Goal: Task Accomplishment & Management: Complete application form

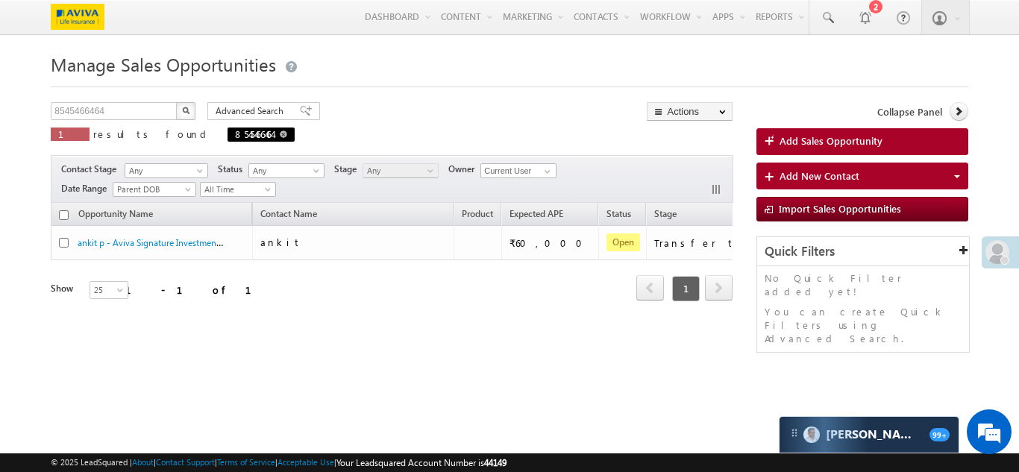
click at [280, 137] on span at bounding box center [283, 134] width 7 height 7
type input "Search Sales Opportunities"
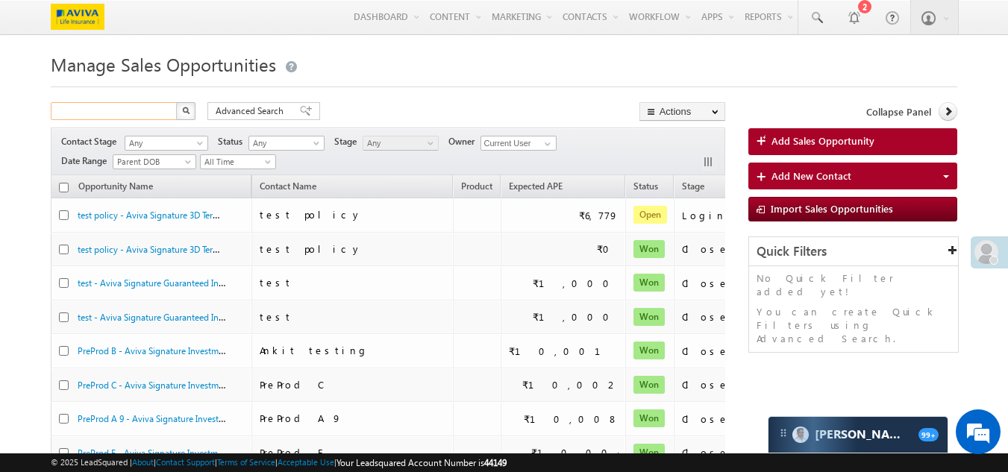
click at [113, 117] on input "text" at bounding box center [115, 111] width 128 height 18
paste input "7007872726"
type input "7007872726"
click at [176, 102] on button "button" at bounding box center [185, 111] width 19 height 18
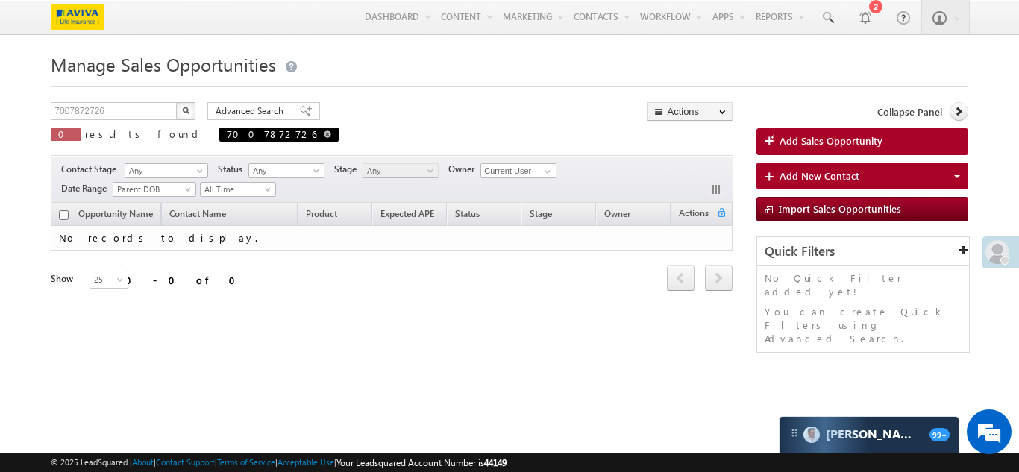
click at [324, 138] on span at bounding box center [327, 134] width 7 height 7
type input "Search Sales Opportunities"
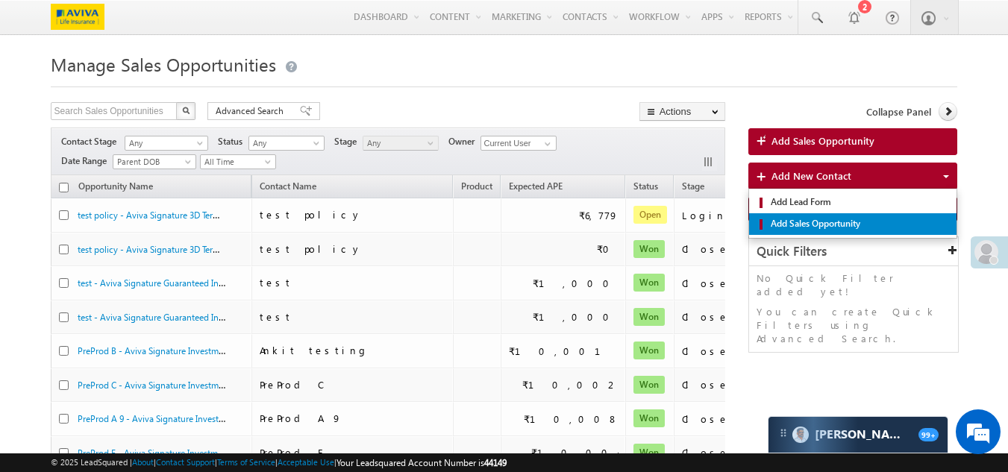
click at [799, 226] on span "Add Sales Opportunity" at bounding box center [859, 223] width 184 height 13
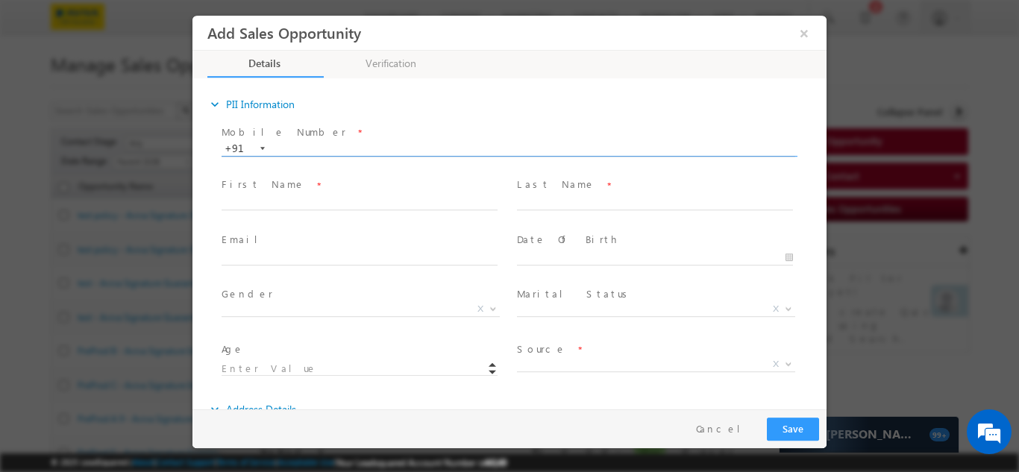
click at [331, 149] on input "text" at bounding box center [509, 148] width 574 height 15
paste input "7007872726"
type input "7007872726"
click at [337, 204] on div "Mobile Number * +91-7007872726 7007872726 +91 Please Note! First Name *" at bounding box center [516, 257] width 619 height 273
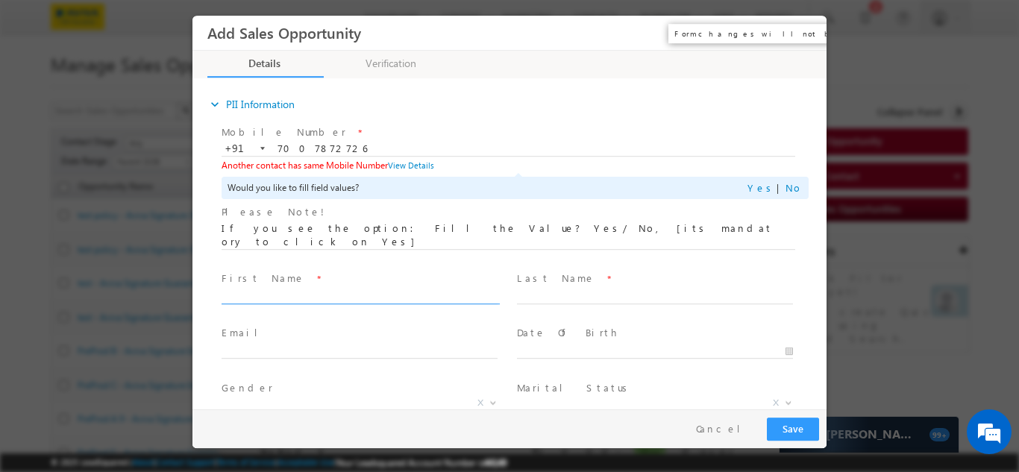
click at [801, 30] on button "×" at bounding box center [804, 33] width 25 height 28
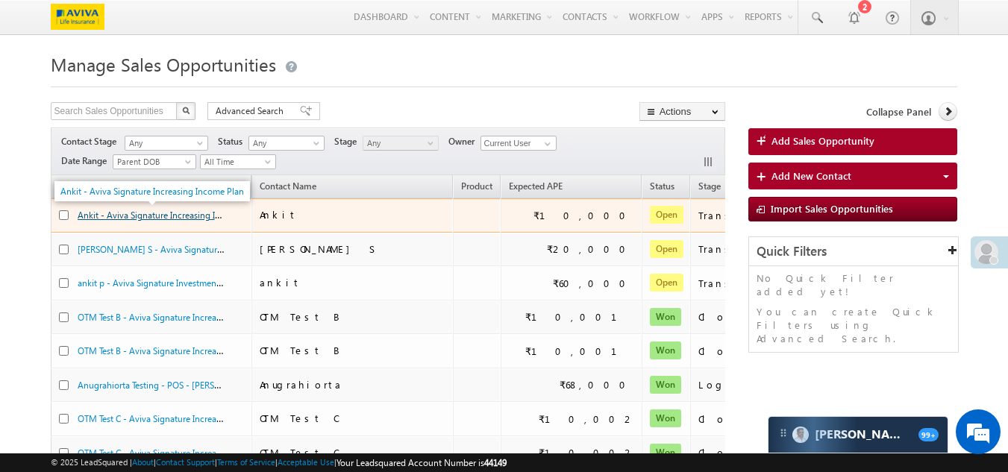
click at [182, 219] on link "Ankit - Aviva Signature Increasing Income Plan" at bounding box center [170, 214] width 184 height 13
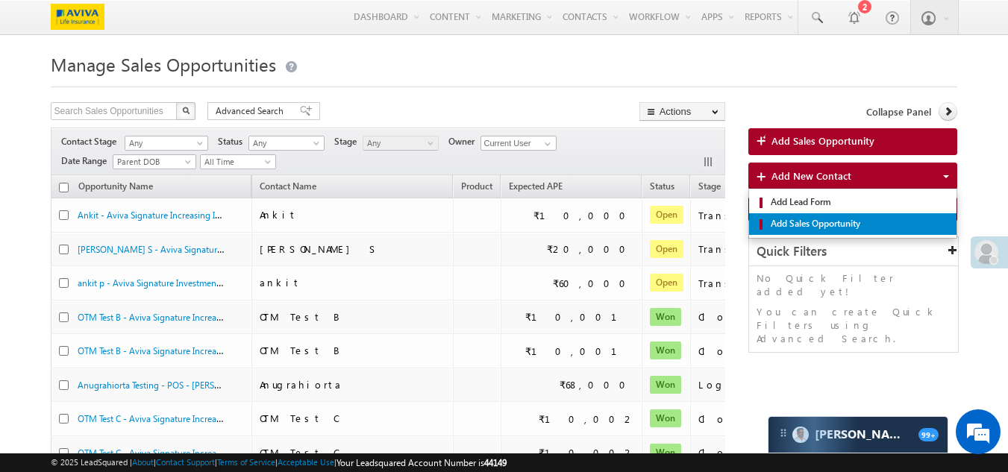
click at [805, 226] on span "Add Sales Opportunity" at bounding box center [859, 223] width 184 height 13
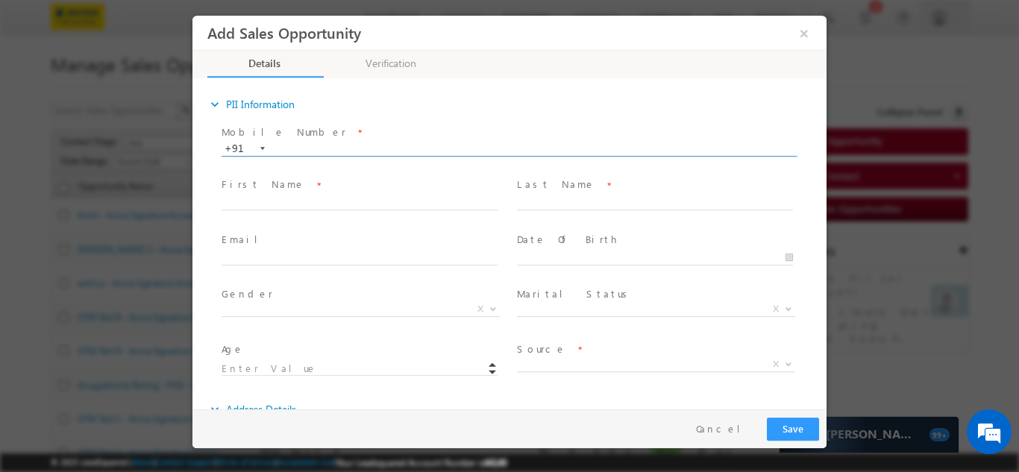
click at [421, 149] on input "text" at bounding box center [509, 148] width 574 height 15
type input "9000022335"
click at [417, 188] on div "Mobile Number * +91-9000022335 9000022335 +91 Please Note! First Name *" at bounding box center [516, 257] width 619 height 273
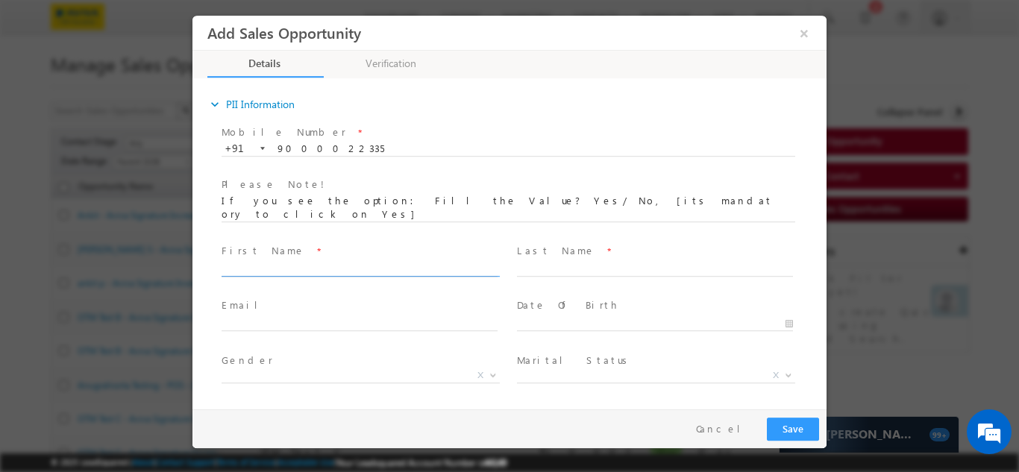
click at [319, 261] on input "text" at bounding box center [360, 268] width 276 height 15
type input "Nitin"
click at [549, 261] on input "text" at bounding box center [655, 268] width 276 height 15
type input "P"
click at [387, 316] on input "text" at bounding box center [360, 323] width 276 height 15
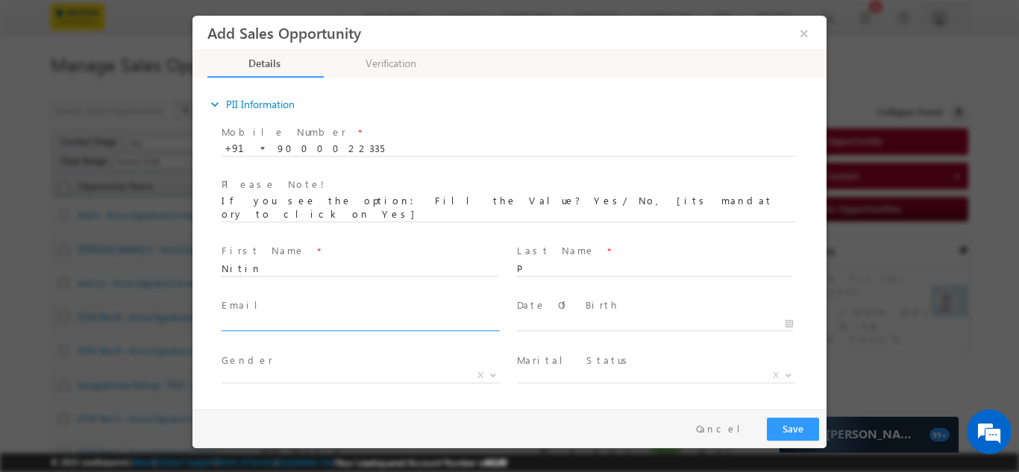
type input "[PERSON_NAME][EMAIL_ADDRESS][DOMAIN_NAME]"
click at [560, 316] on input "text" at bounding box center [655, 323] width 276 height 15
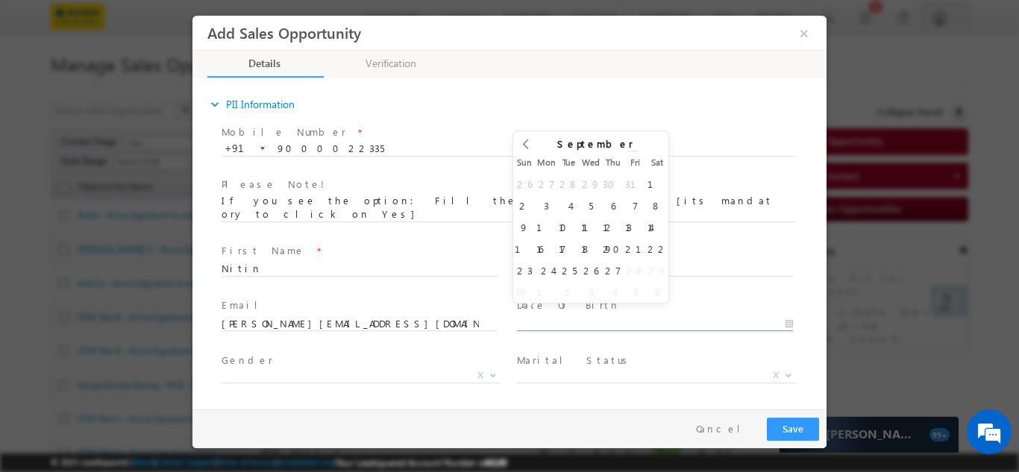
click at [628, 156] on span at bounding box center [633, 159] width 10 height 6
type input "2005"
click at [629, 156] on span at bounding box center [633, 159] width 10 height 6
type input "[DATE]"
type input "20"
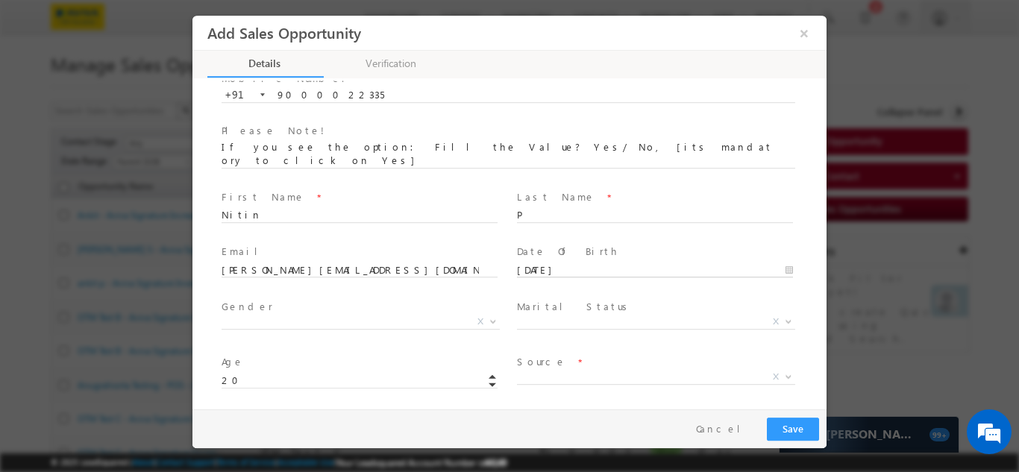
scroll to position [75, 0]
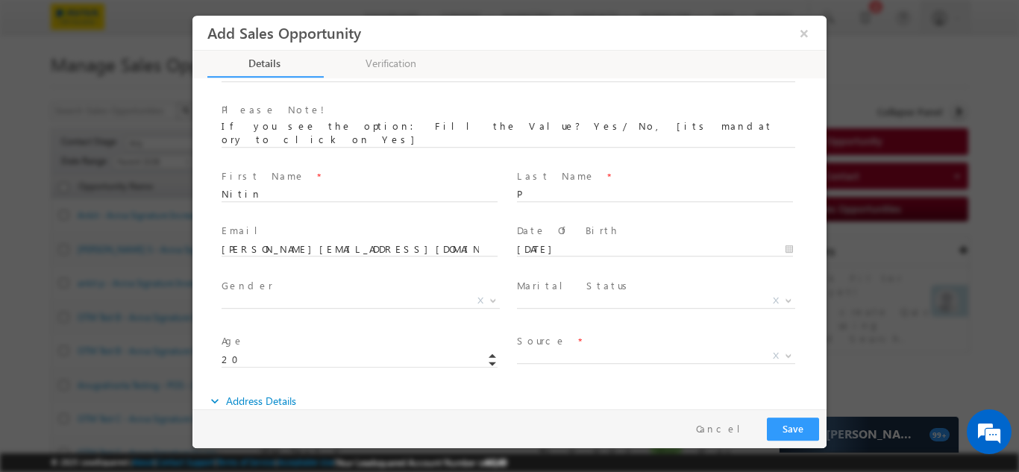
click at [269, 278] on span "Gender *" at bounding box center [359, 286] width 275 height 16
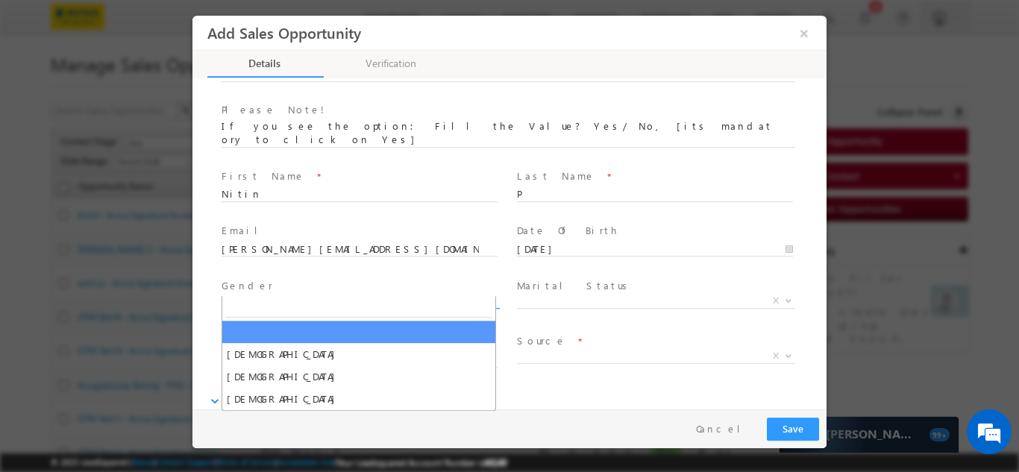
click at [258, 293] on span "X" at bounding box center [361, 300] width 278 height 15
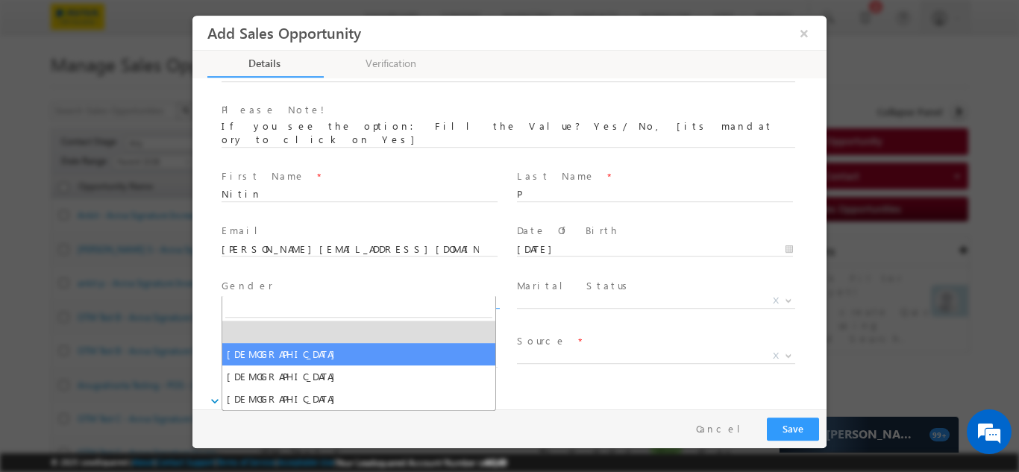
select select "Male"
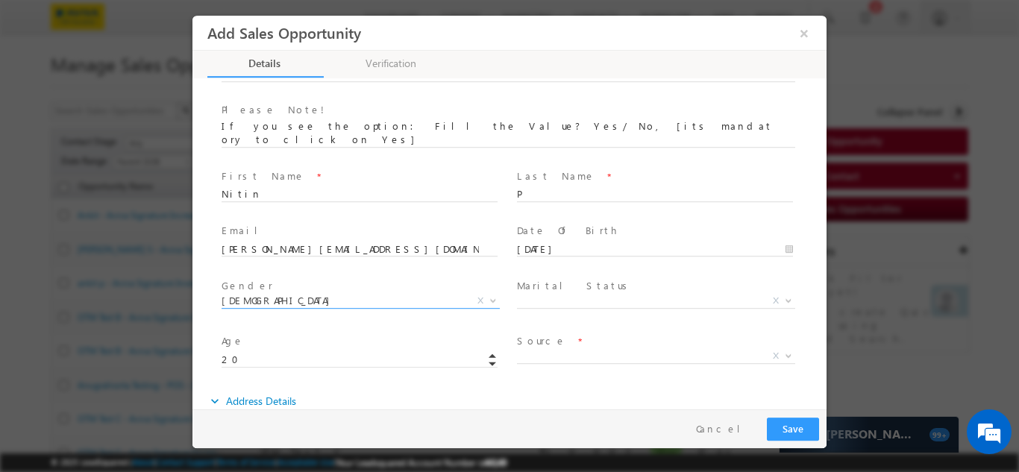
click at [630, 278] on span "Marital Status *" at bounding box center [654, 286] width 275 height 16
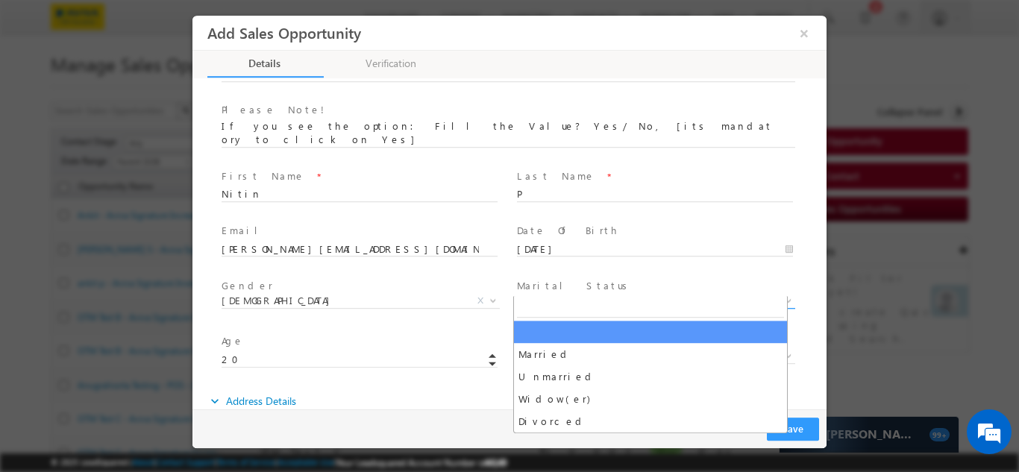
click at [575, 293] on span "X" at bounding box center [656, 300] width 278 height 15
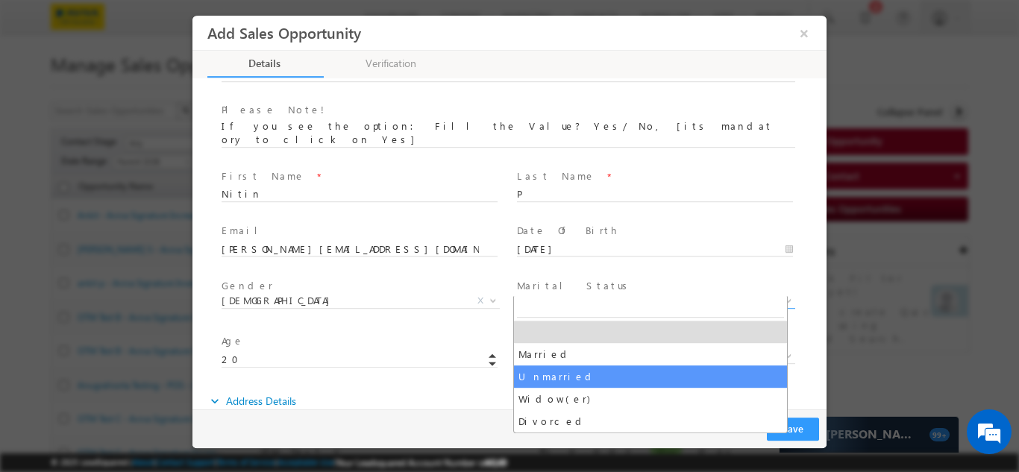
select select "Unmarried"
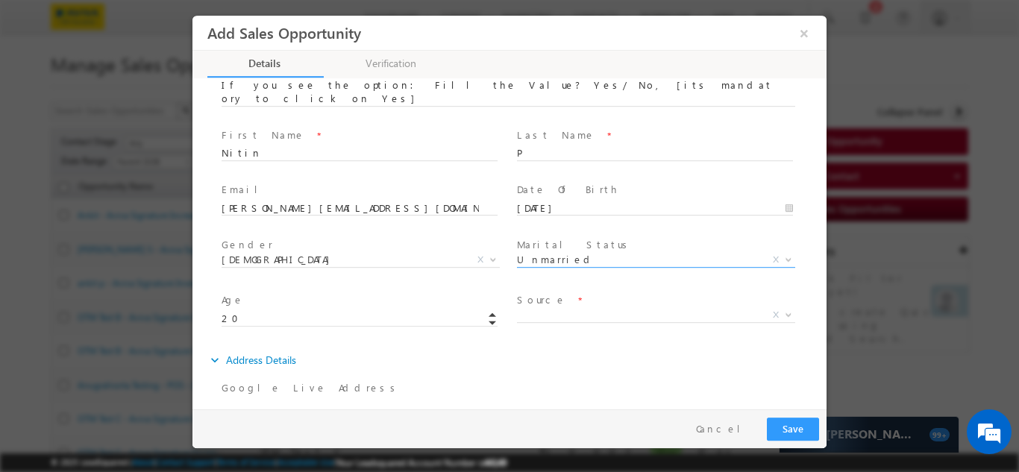
scroll to position [149, 0]
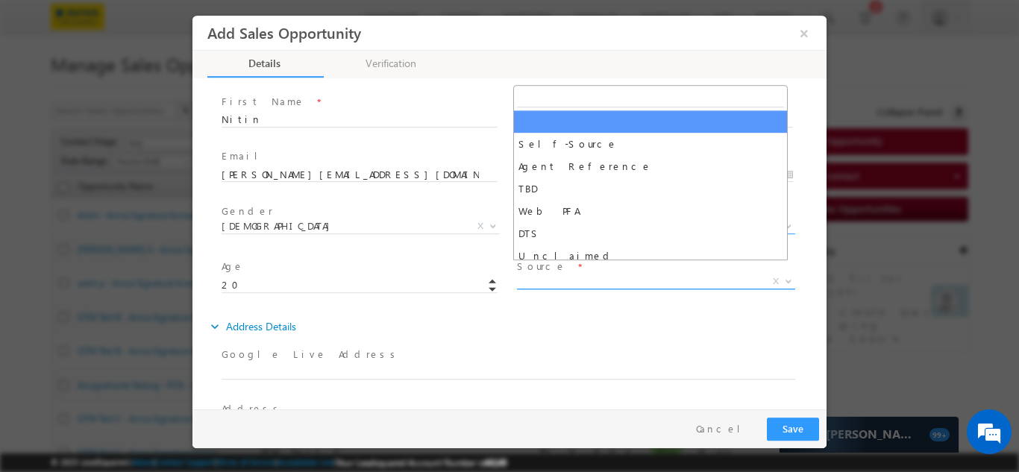
click at [597, 274] on span "X" at bounding box center [656, 281] width 278 height 15
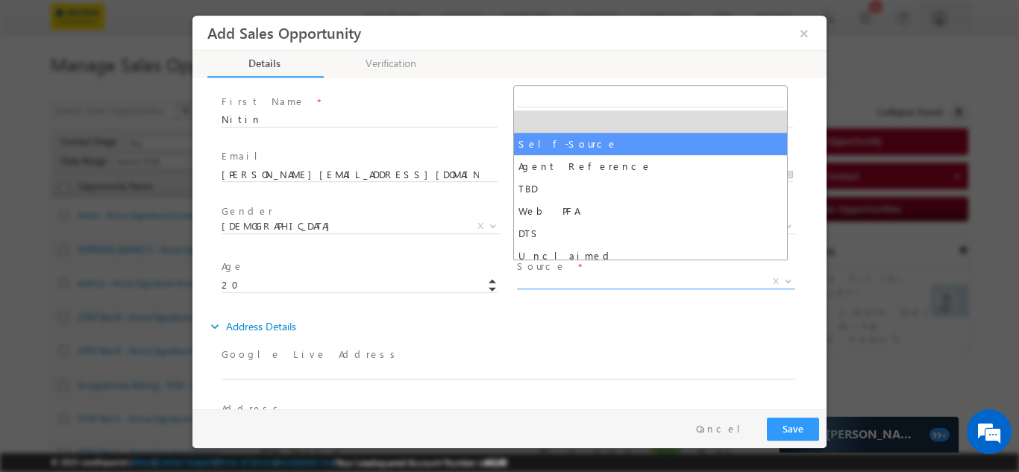
select select "Self-Source"
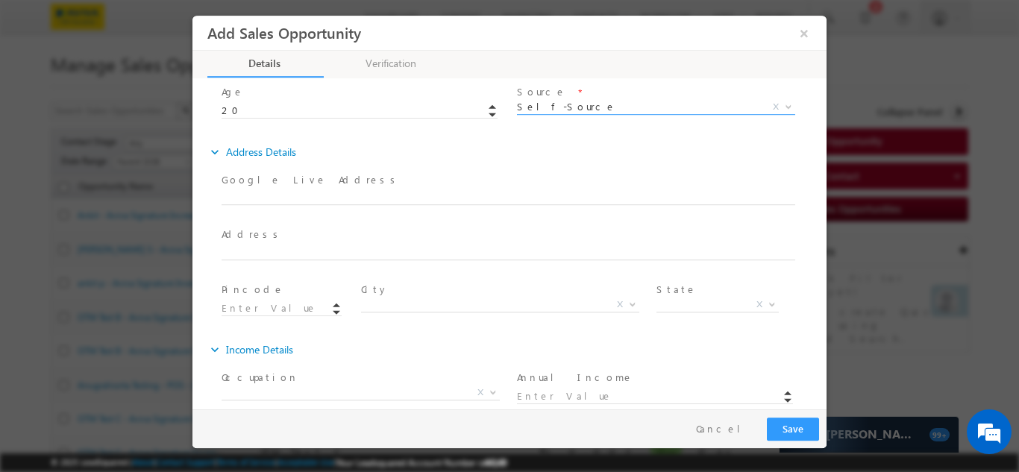
scroll to position [330, 0]
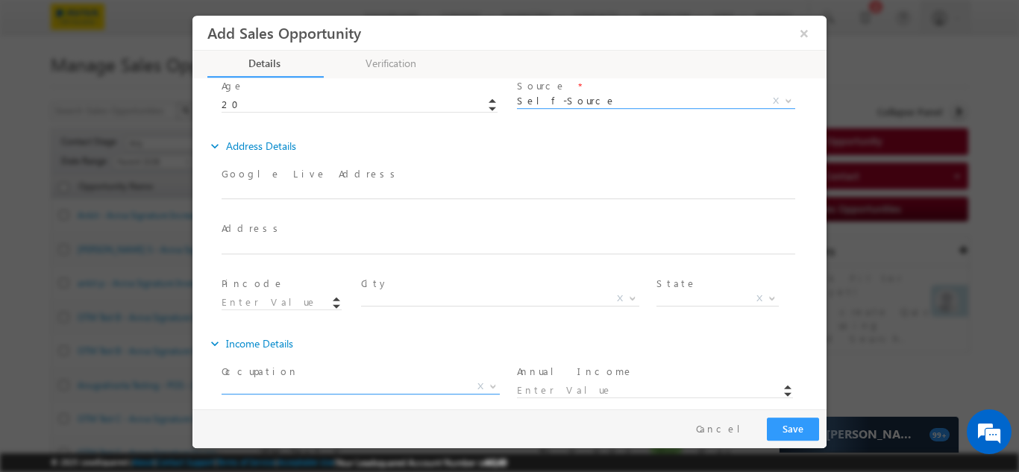
click at [361, 379] on span "X" at bounding box center [361, 386] width 278 height 15
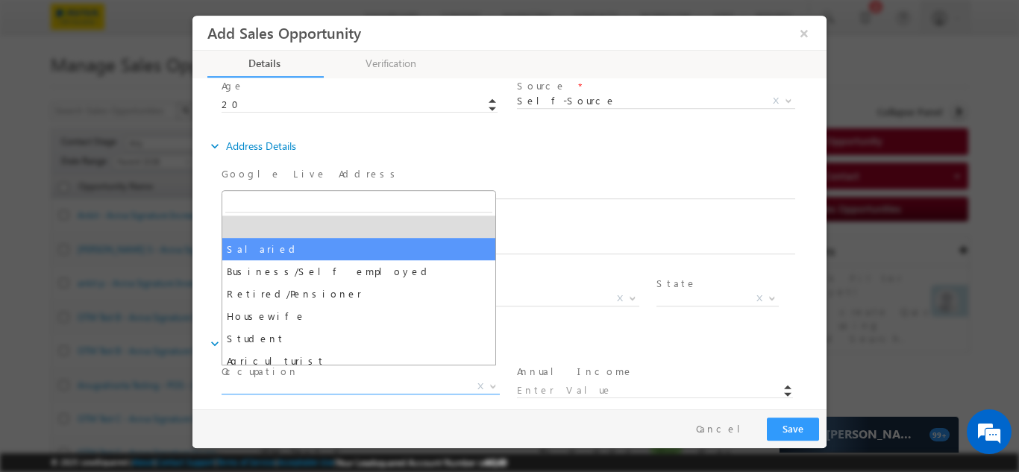
select select "Salaried"
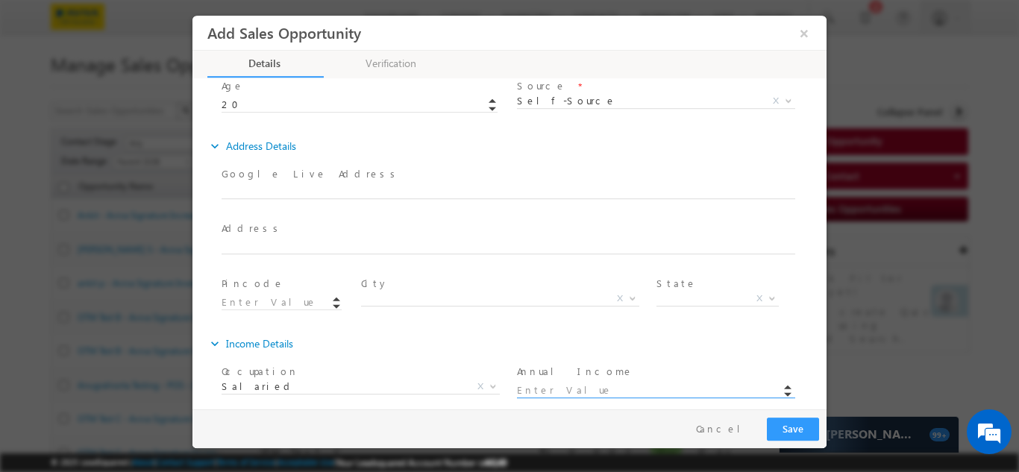
click at [566, 383] on input at bounding box center [655, 390] width 276 height 15
type input "100000.00"
click at [805, 436] on button "Save" at bounding box center [793, 428] width 52 height 23
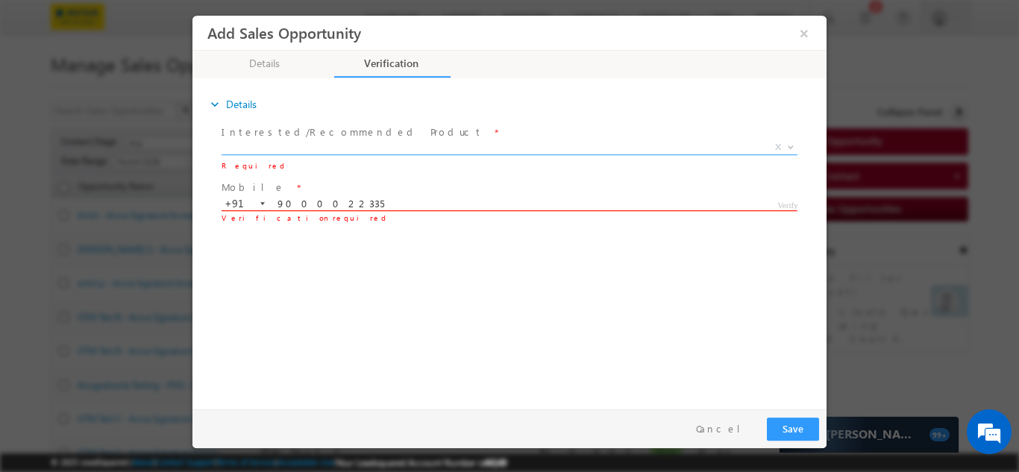
drag, startPoint x: 349, startPoint y: 199, endPoint x: 272, endPoint y: 207, distance: 78.0
click at [272, 207] on input "9000022335" at bounding box center [509, 203] width 574 height 15
click at [354, 203] on input "9000022335" at bounding box center [509, 203] width 574 height 15
type input "9"
type input "7075064768"
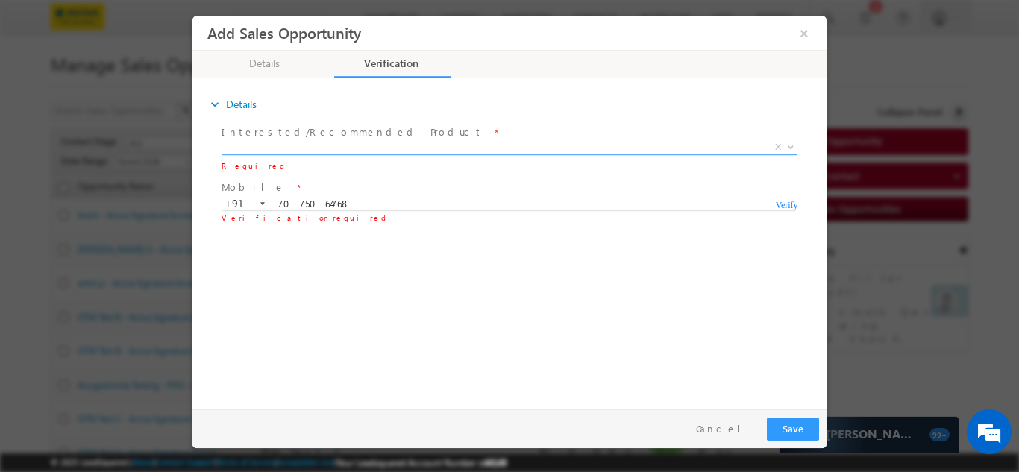
click at [410, 267] on div "expand_more Details Interested/Recommended Product" at bounding box center [513, 241] width 627 height 322
click at [784, 204] on span "Verify" at bounding box center [787, 202] width 22 height 12
click at [717, 239] on input "number" at bounding box center [717, 236] width 11 height 14
type input "5"
type input "0"
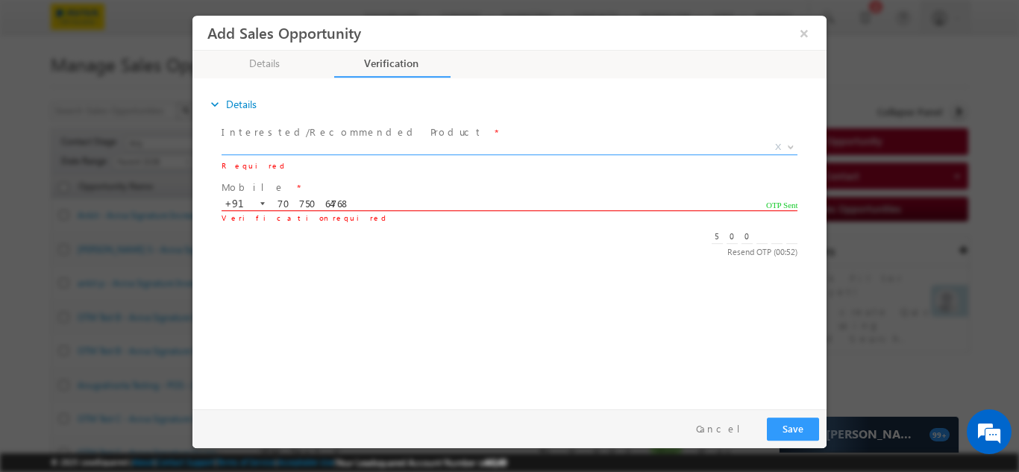
type input "0"
type input "1"
type input "6"
type input "0"
click at [782, 431] on button "Save" at bounding box center [793, 428] width 52 height 23
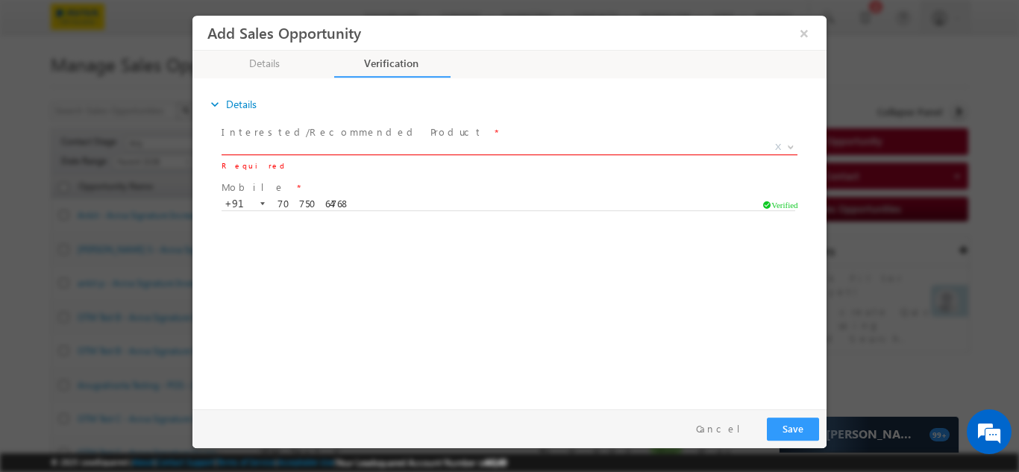
click at [437, 151] on span "X" at bounding box center [510, 147] width 576 height 15
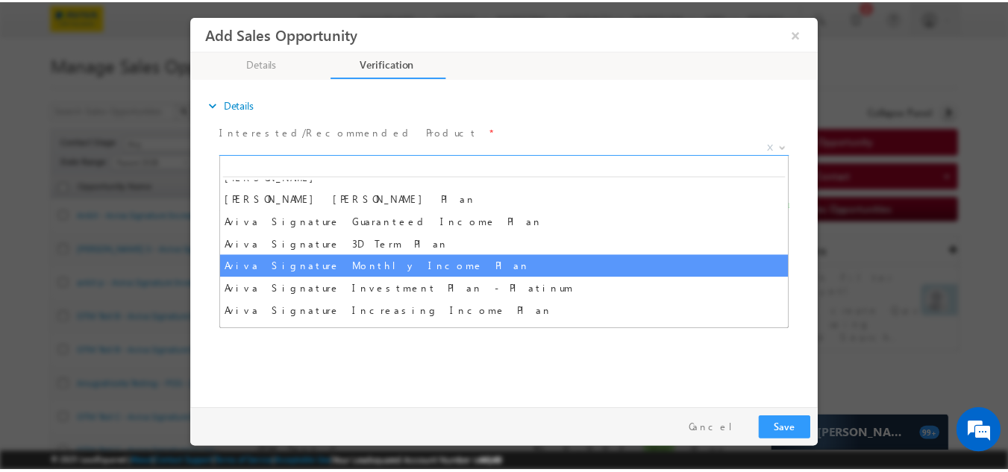
scroll to position [597, 0]
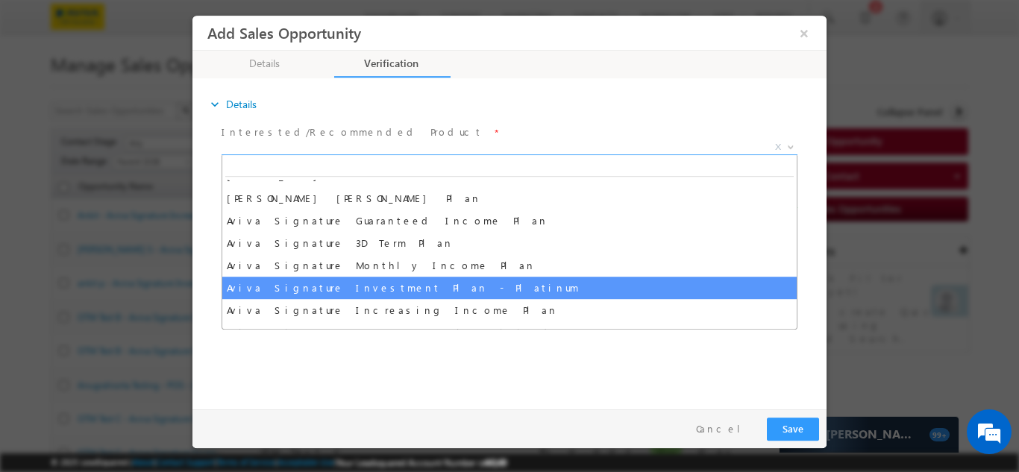
select select "Aviva Signature Investment Plan - Platinum"
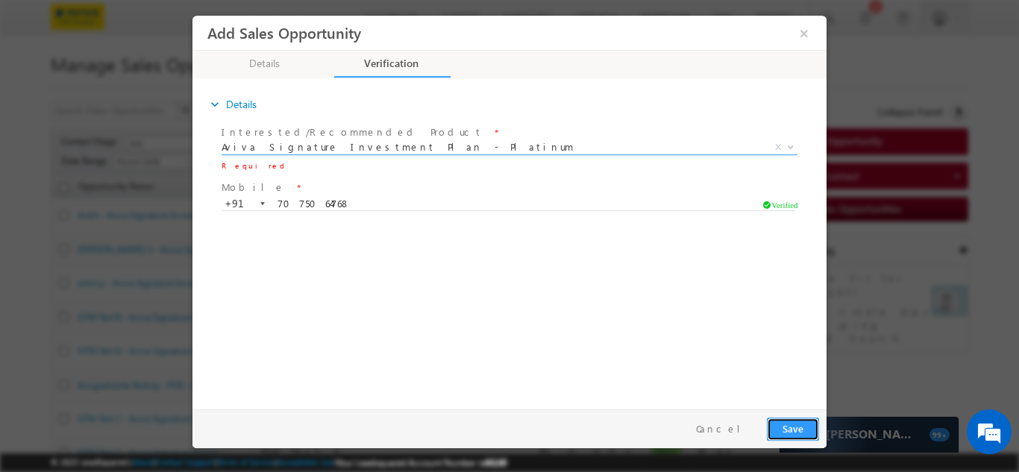
click at [796, 434] on button "Save" at bounding box center [793, 428] width 52 height 23
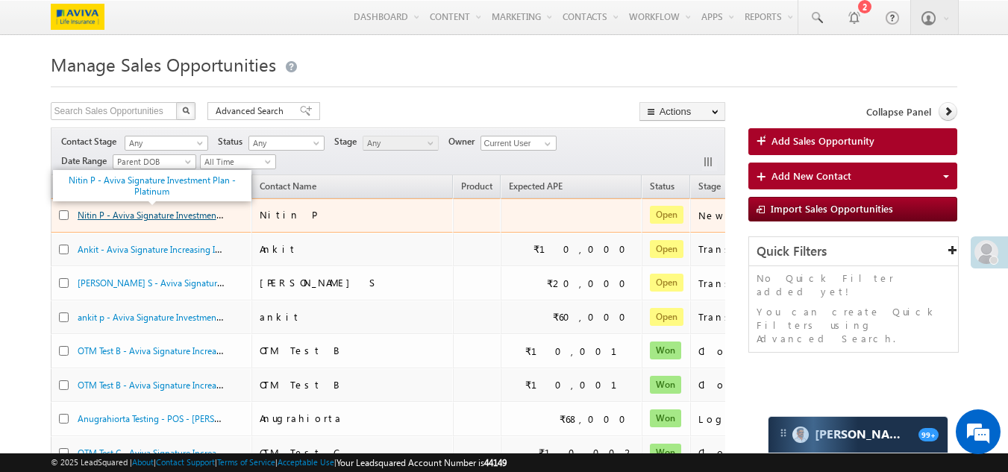
click at [143, 219] on link "Nitin P - Aviva Signature Investment Plan - Platinum" at bounding box center [180, 214] width 204 height 13
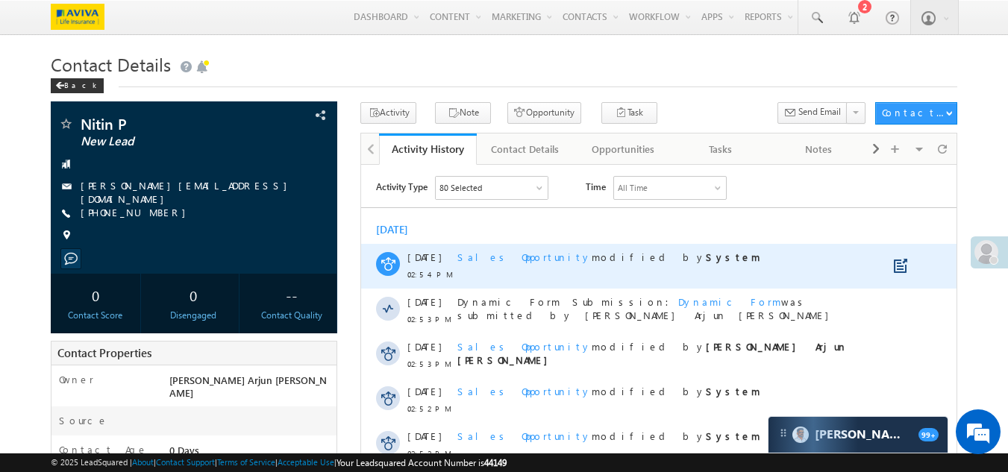
click at [498, 255] on span "Sales Opportunity" at bounding box center [525, 256] width 134 height 13
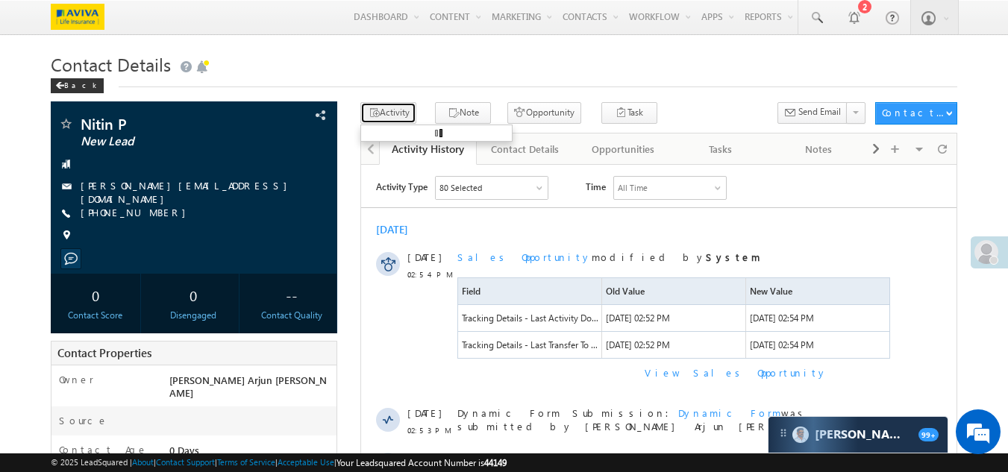
click at [396, 116] on button "Activity" at bounding box center [388, 113] width 56 height 22
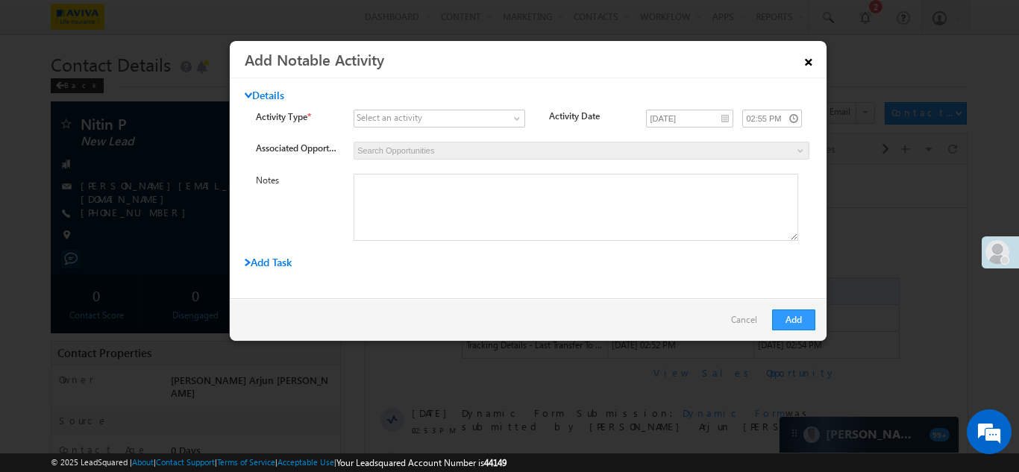
click at [822, 68] on link "×" at bounding box center [808, 59] width 25 height 26
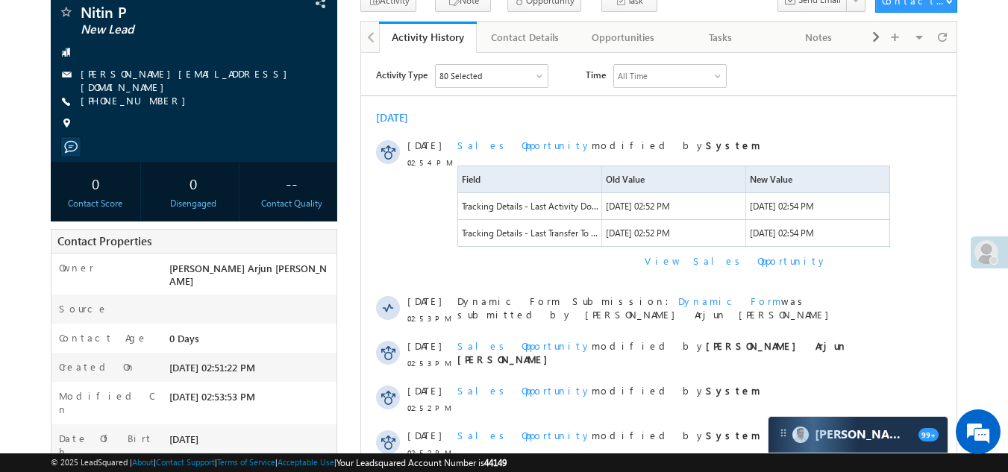
scroll to position [107, 0]
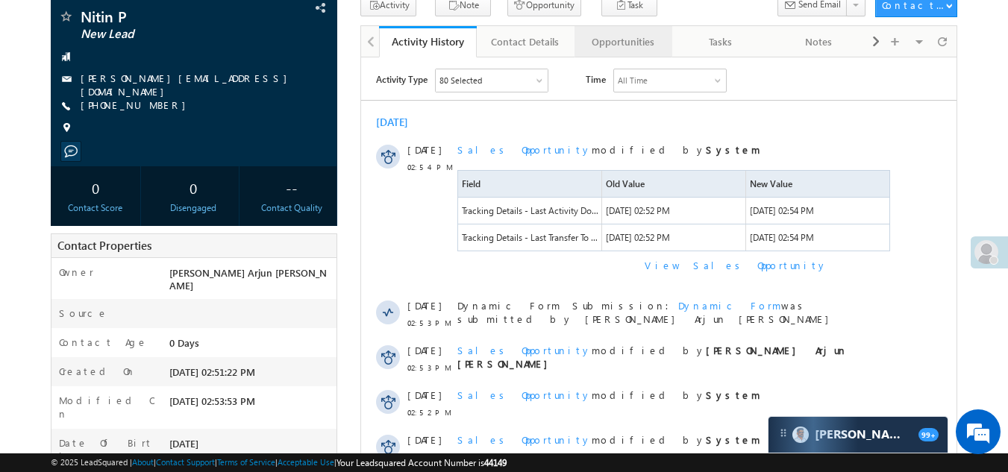
click at [616, 49] on div "Opportunities" at bounding box center [623, 42] width 72 height 18
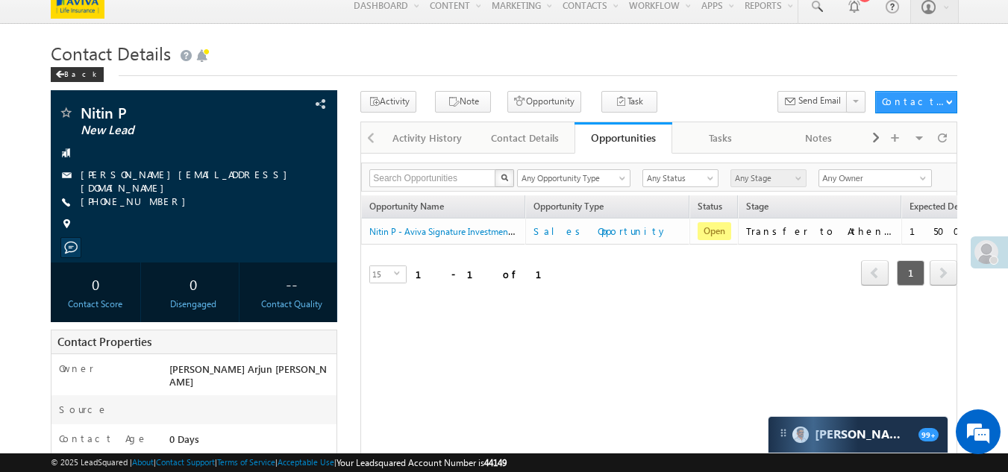
scroll to position [0, 0]
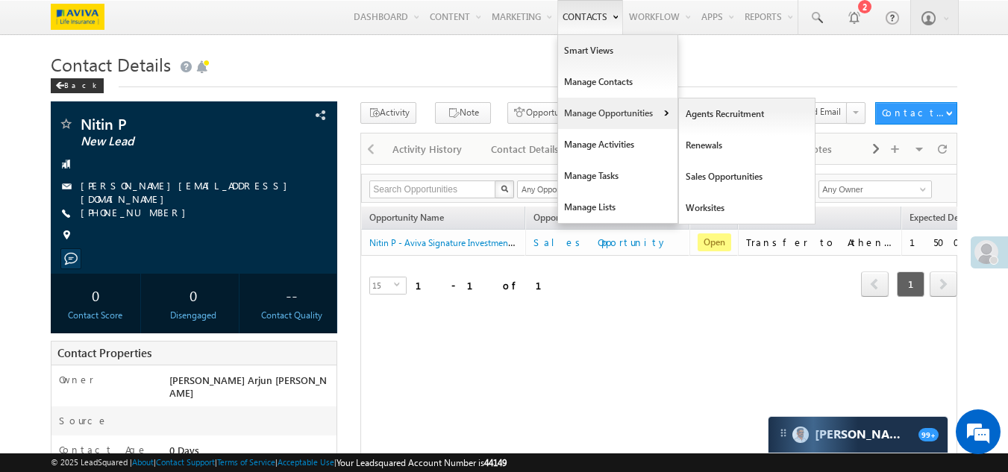
click at [590, 112] on link "Manage Opportunities" at bounding box center [617, 113] width 119 height 31
click at [699, 179] on link "Sales Opportunities" at bounding box center [747, 176] width 137 height 31
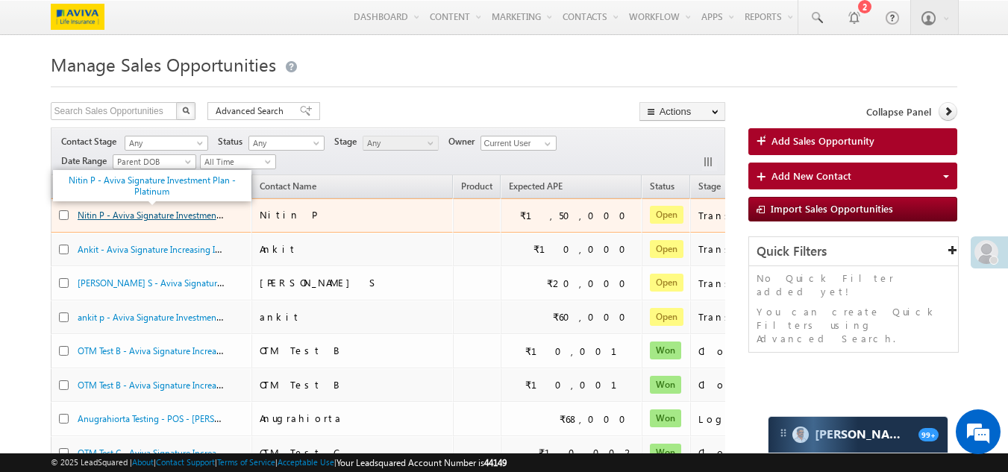
click at [169, 219] on link "Nitin P - Aviva Signature Investment Plan - Platinum" at bounding box center [180, 214] width 204 height 13
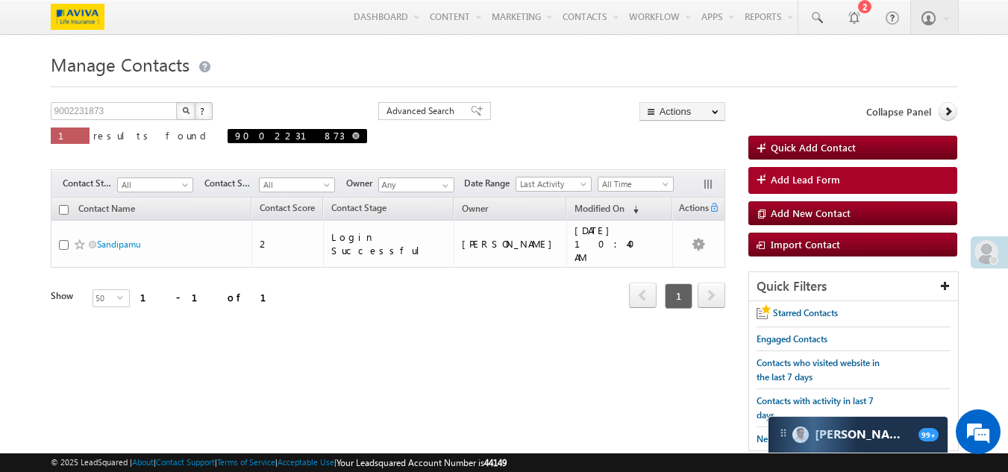
click at [352, 133] on span at bounding box center [355, 135] width 7 height 7
type input "Search Contacts"
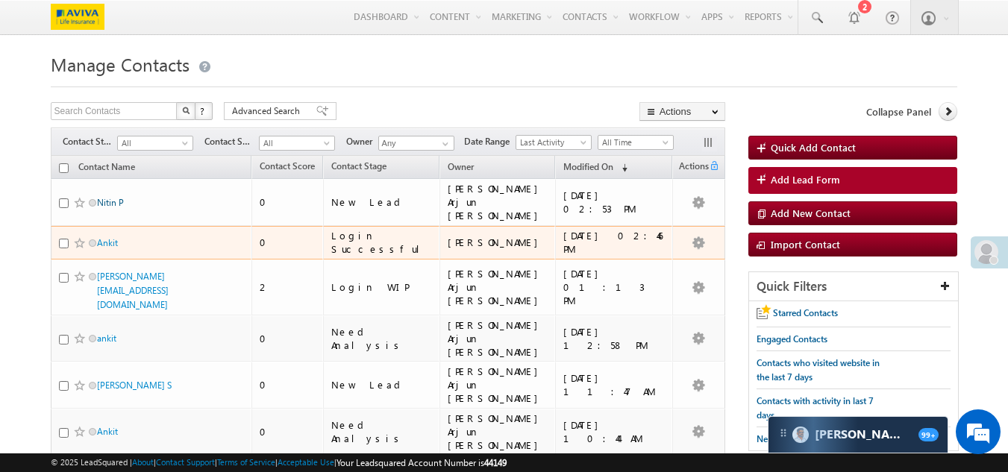
click at [112, 197] on link "Nitin P" at bounding box center [110, 202] width 27 height 11
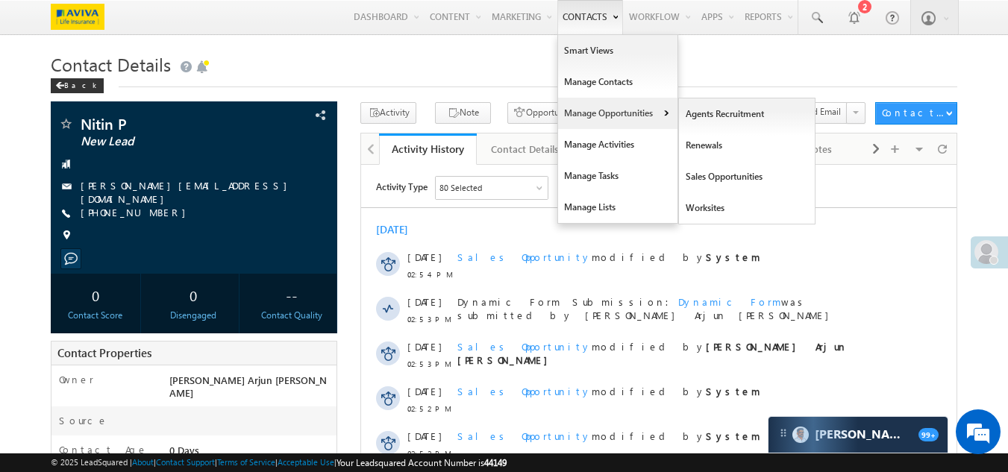
click at [585, 123] on link "Manage Opportunities" at bounding box center [617, 113] width 119 height 31
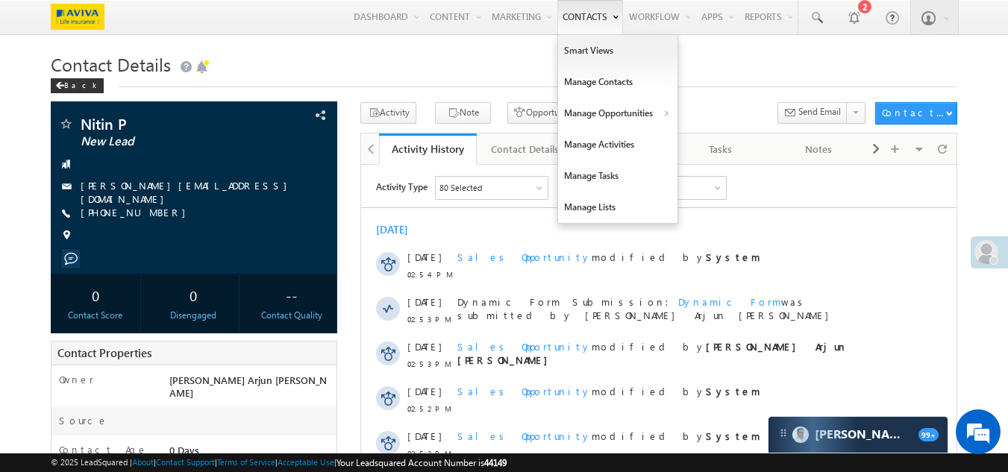
click at [563, 19] on link "Contacts" at bounding box center [591, 17] width 66 height 34
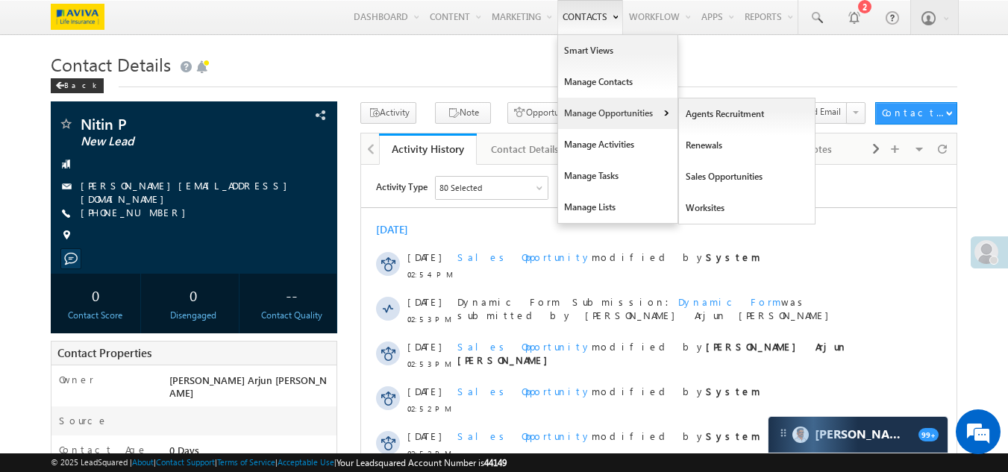
click at [629, 108] on link "Manage Opportunities" at bounding box center [617, 113] width 119 height 31
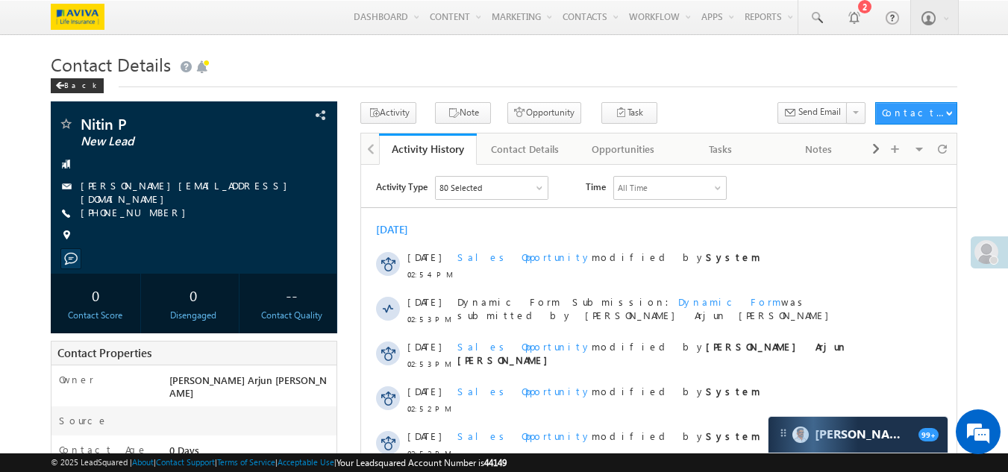
click at [76, 84] on div "Back" at bounding box center [77, 85] width 53 height 15
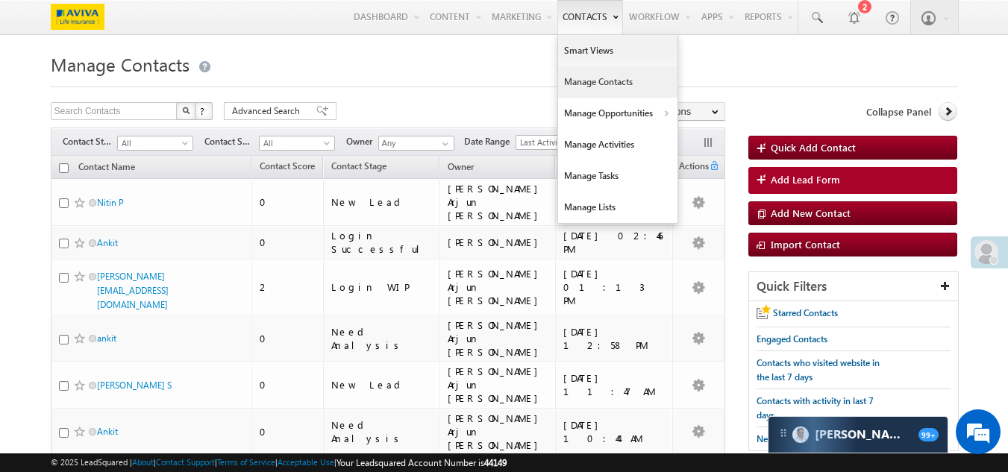
click at [575, 18] on link "Contacts" at bounding box center [591, 17] width 66 height 34
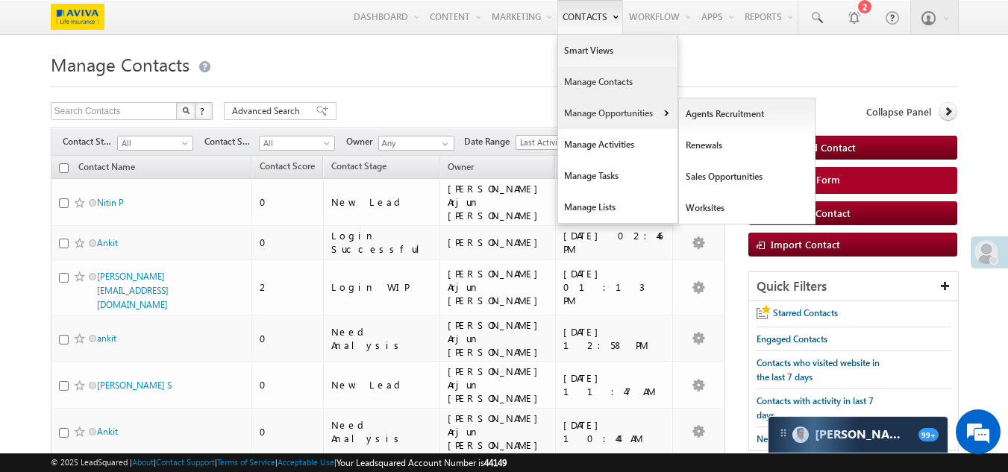
click at [576, 113] on link "Manage Opportunities" at bounding box center [617, 113] width 119 height 31
click at [697, 172] on link "Sales Opportunities" at bounding box center [747, 176] width 137 height 31
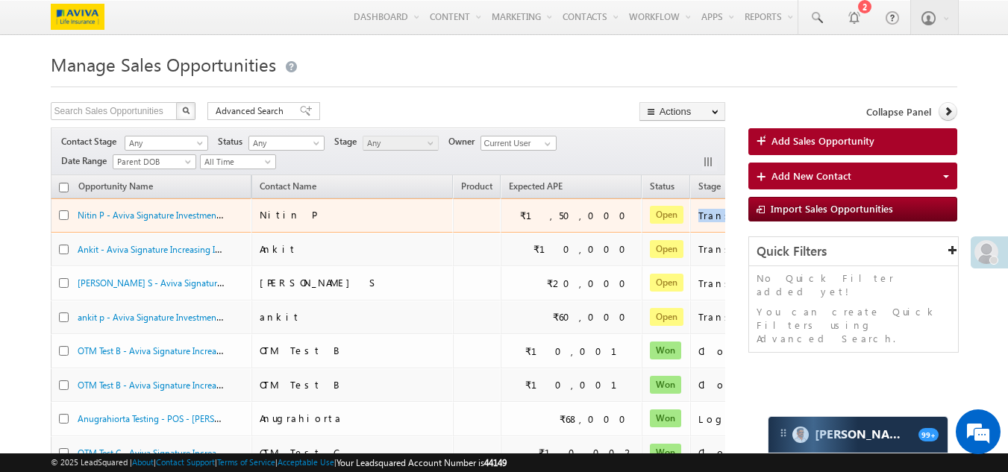
drag, startPoint x: 625, startPoint y: 225, endPoint x: 702, endPoint y: 225, distance: 77.6
click at [702, 225] on td "Transfer to Athena Failed" at bounding box center [772, 216] width 164 height 34
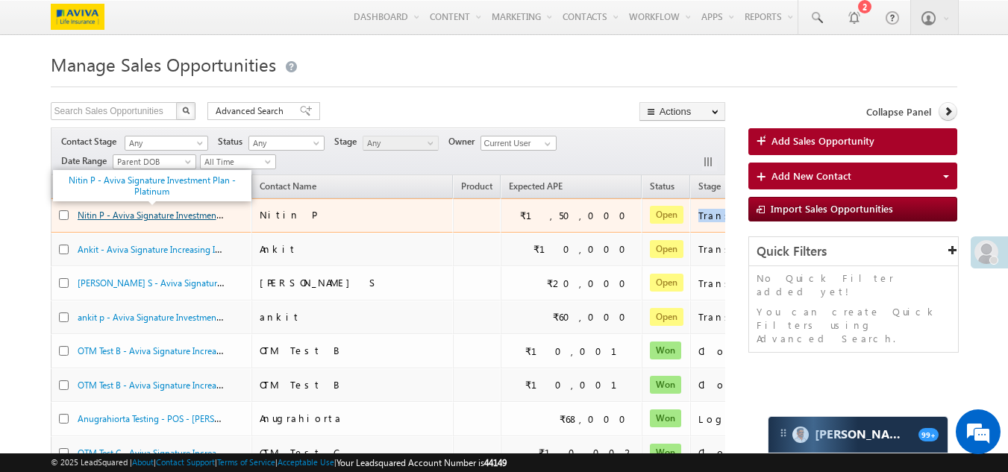
click at [151, 219] on link "Nitin P - Aviva Signature Investment Plan - Platinum" at bounding box center [180, 214] width 204 height 13
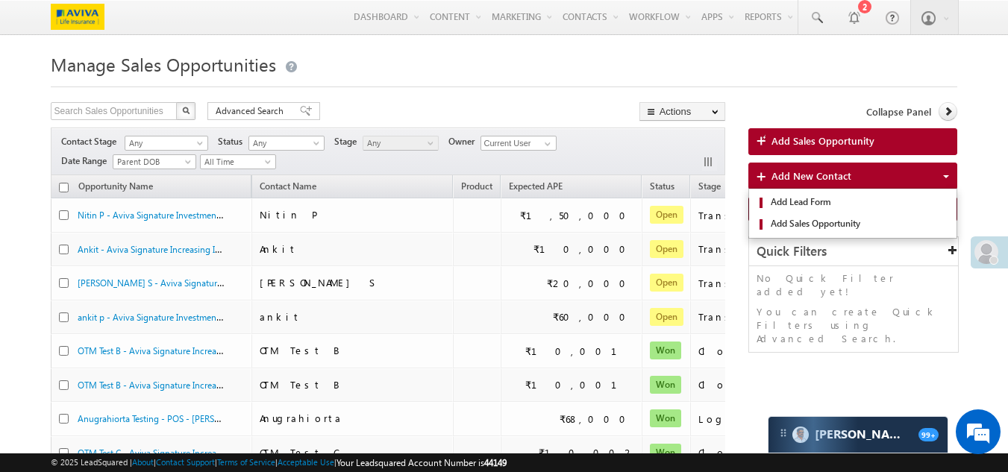
click at [811, 181] on span "Add New Contact" at bounding box center [812, 175] width 80 height 13
click at [811, 225] on span "Add Sales Opportunity" at bounding box center [859, 223] width 184 height 13
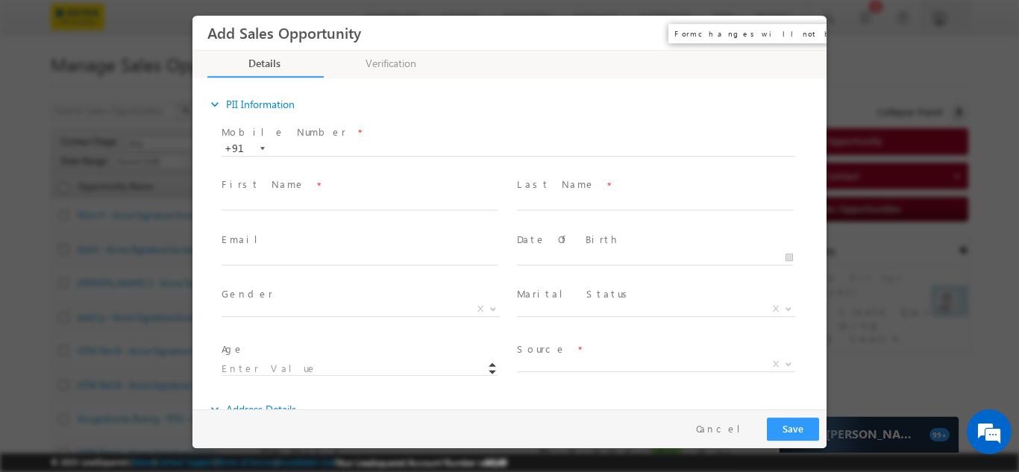
click at [813, 34] on button "×" at bounding box center [804, 33] width 25 height 28
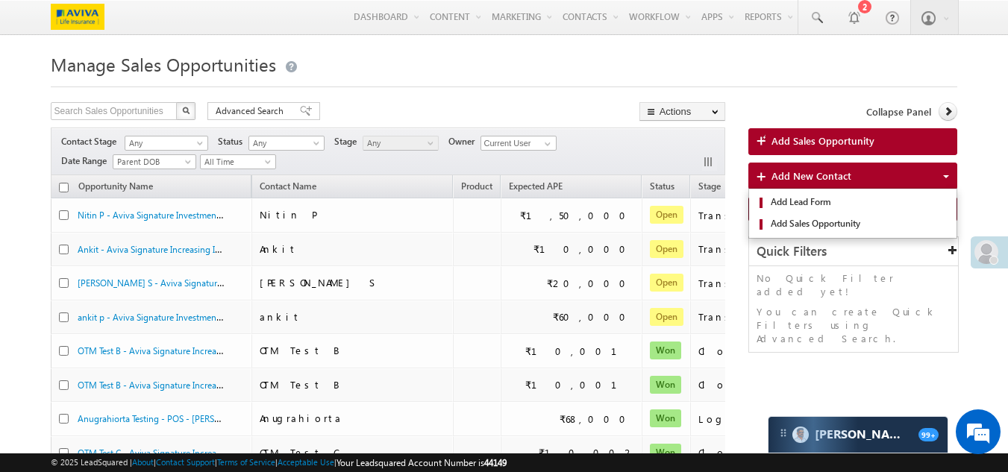
click at [780, 174] on span "Add New Contact" at bounding box center [812, 175] width 80 height 13
click at [807, 222] on span "Add Sales Opportunity" at bounding box center [859, 223] width 184 height 13
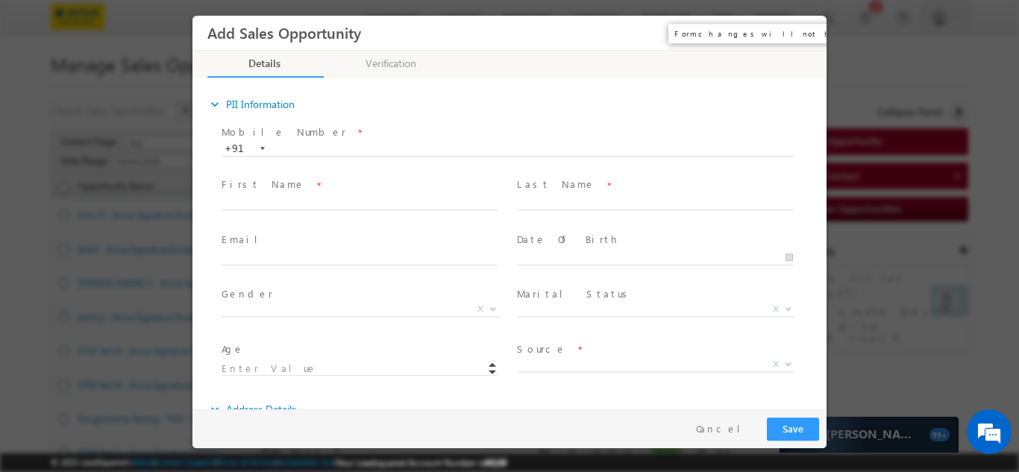
click at [805, 34] on button "×" at bounding box center [804, 33] width 25 height 28
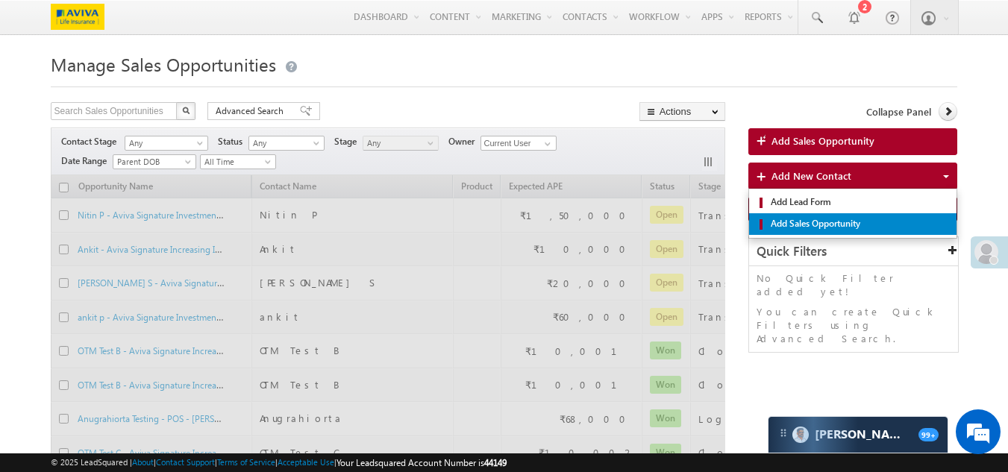
click at [800, 222] on span "Add Sales Opportunity" at bounding box center [859, 223] width 184 height 13
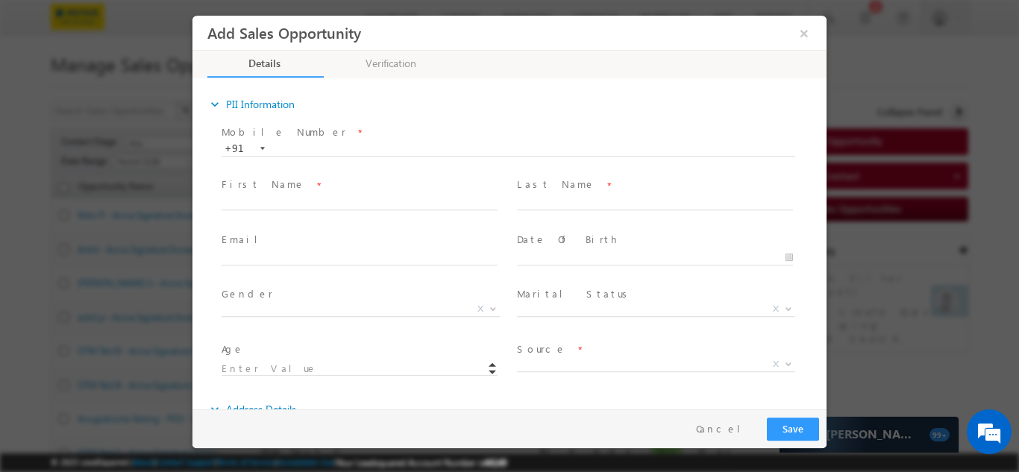
click at [340, 132] on span "Mobile Number *" at bounding box center [501, 132] width 558 height 16
click at [314, 141] on input "text" at bounding box center [509, 148] width 574 height 15
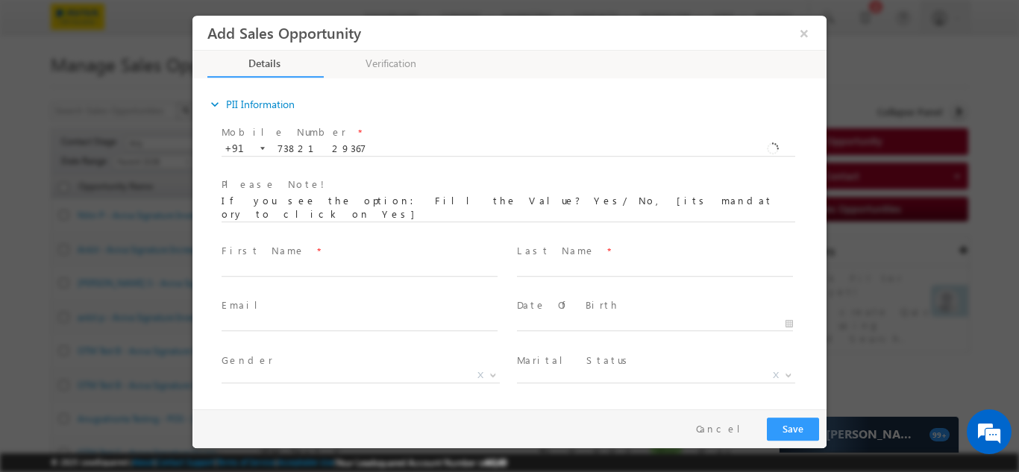
click at [276, 192] on div "Mobile Number * +91-7382129367 7382129367 +91 Please Note! First Name *" at bounding box center [516, 291] width 619 height 340
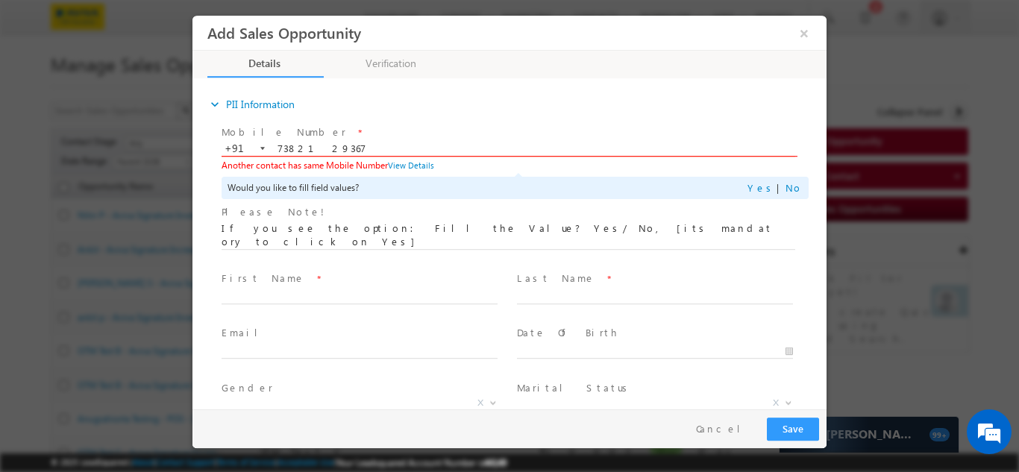
click at [537, 149] on input "7382129367" at bounding box center [509, 148] width 574 height 15
type input "7"
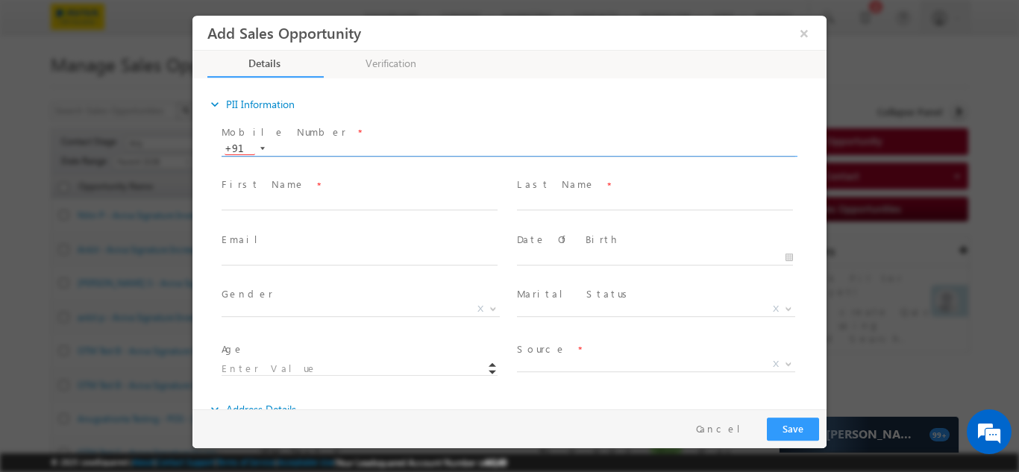
click at [296, 142] on input "text" at bounding box center [509, 148] width 574 height 15
paste input "9869933840"
type input "9869933840"
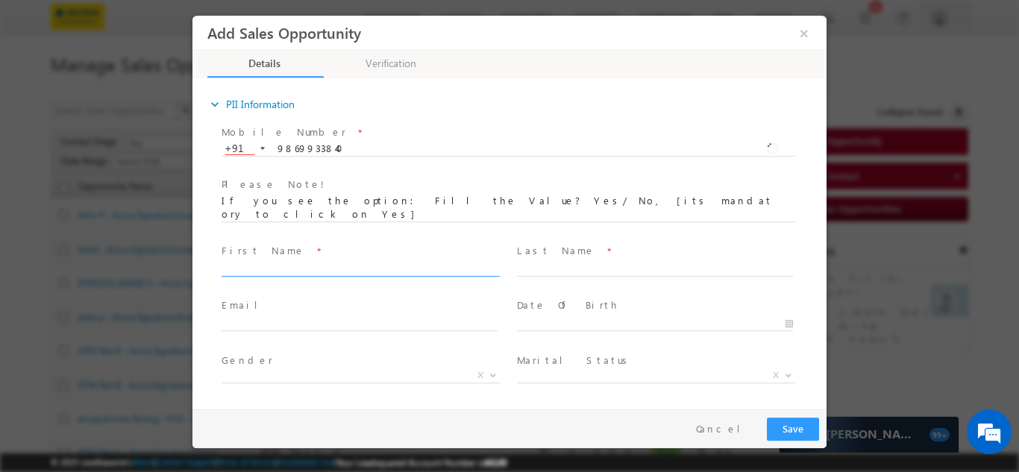
click at [299, 199] on div "Mobile Number * +91-9869933840 9869933840 +91 Please Note! First Name *" at bounding box center [516, 291] width 619 height 340
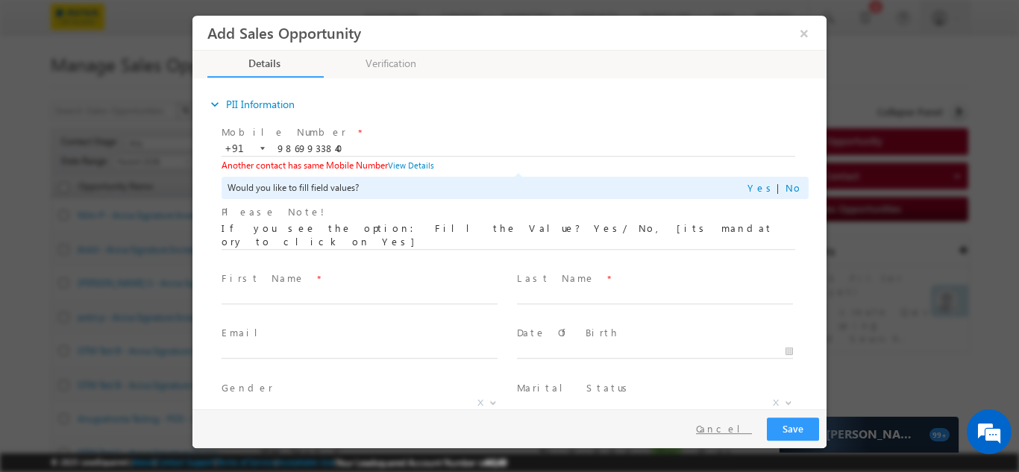
click at [737, 432] on button "Cancel" at bounding box center [724, 429] width 78 height 22
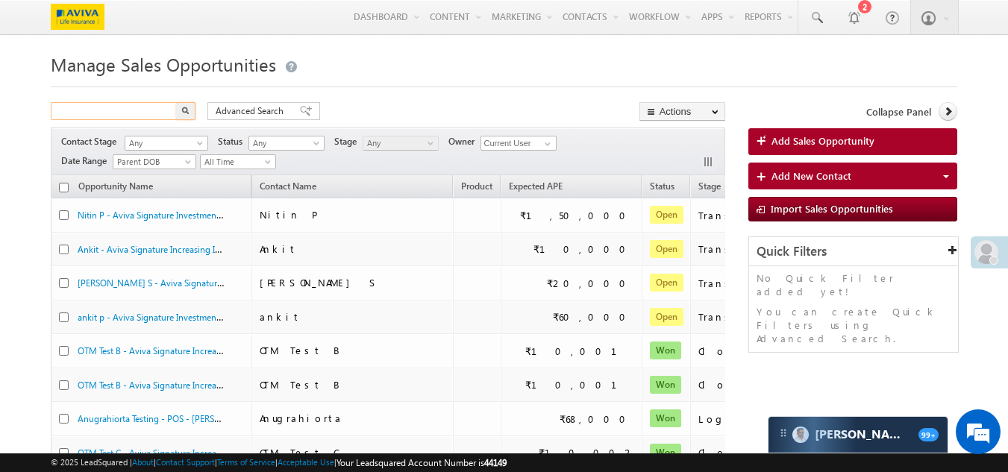
click at [137, 113] on input "text" at bounding box center [115, 111] width 128 height 18
type input "Search Sales Opportunities"
click at [813, 22] on span at bounding box center [816, 17] width 15 height 15
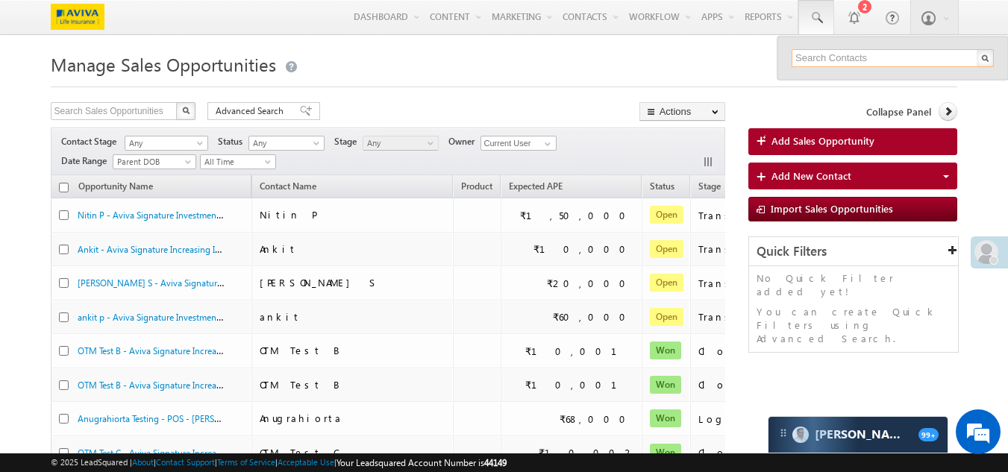
click at [874, 57] on input "text" at bounding box center [893, 58] width 202 height 18
paste input "9869933840"
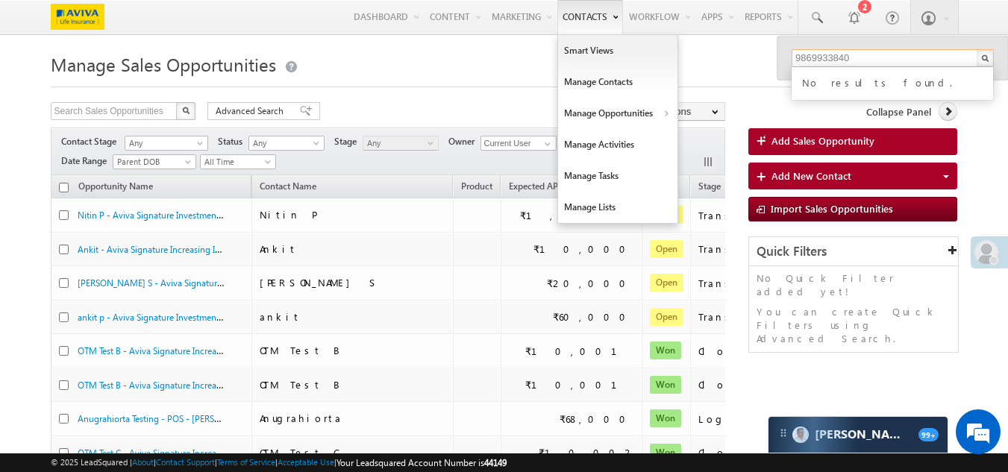
type input "9869933840"
click at [573, 21] on link "Contacts" at bounding box center [591, 17] width 66 height 34
click at [587, 84] on link "Manage Contacts" at bounding box center [617, 81] width 119 height 31
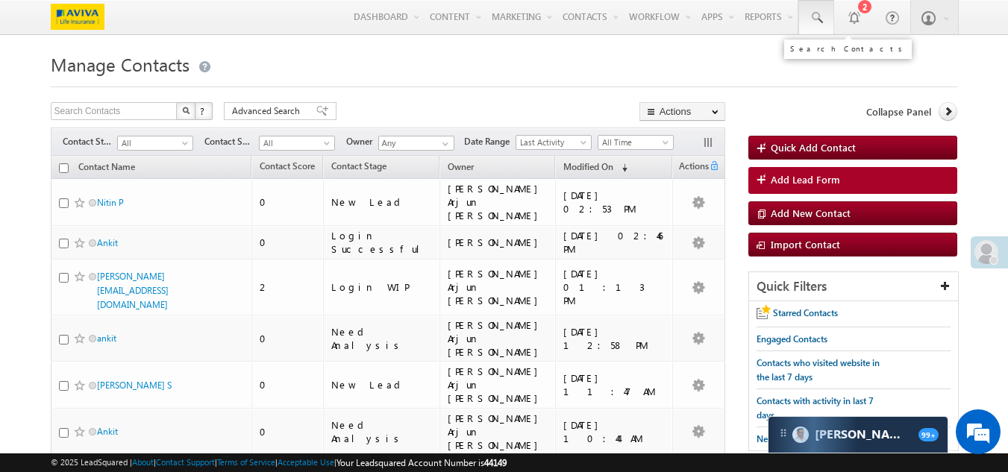
click at [815, 17] on span at bounding box center [816, 17] width 15 height 15
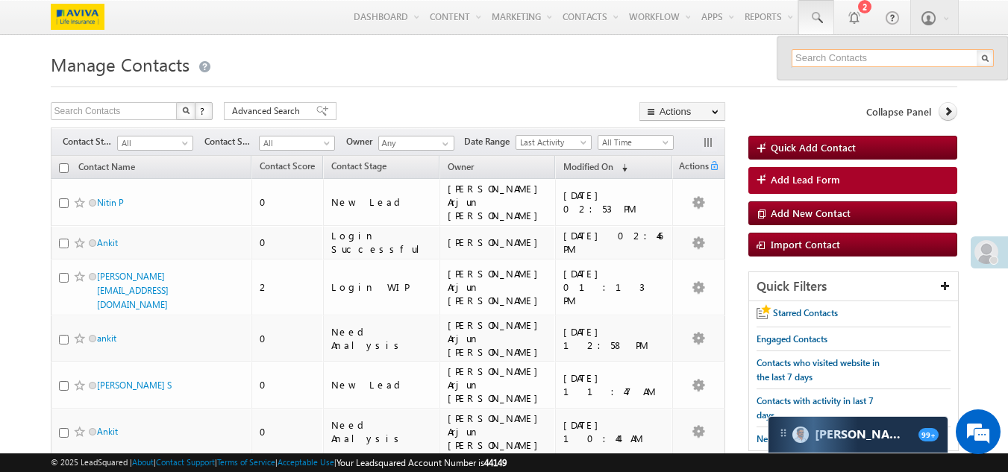
click at [811, 58] on input "text" at bounding box center [893, 58] width 202 height 18
paste input "9869933840"
type input "9869933840"
click at [679, 59] on h1 "Manage Contacts" at bounding box center [505, 63] width 908 height 29
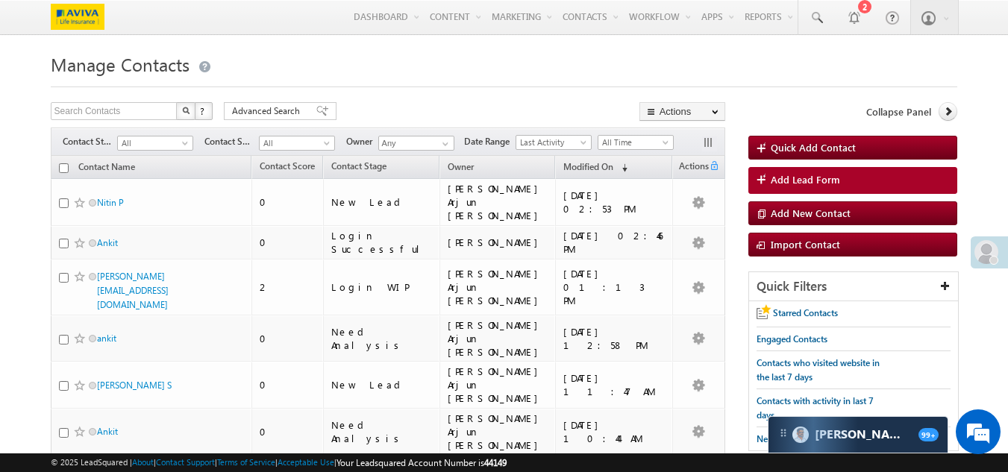
click at [569, 71] on h1 "Manage Contacts" at bounding box center [505, 63] width 908 height 29
click at [816, 18] on span at bounding box center [816, 17] width 15 height 15
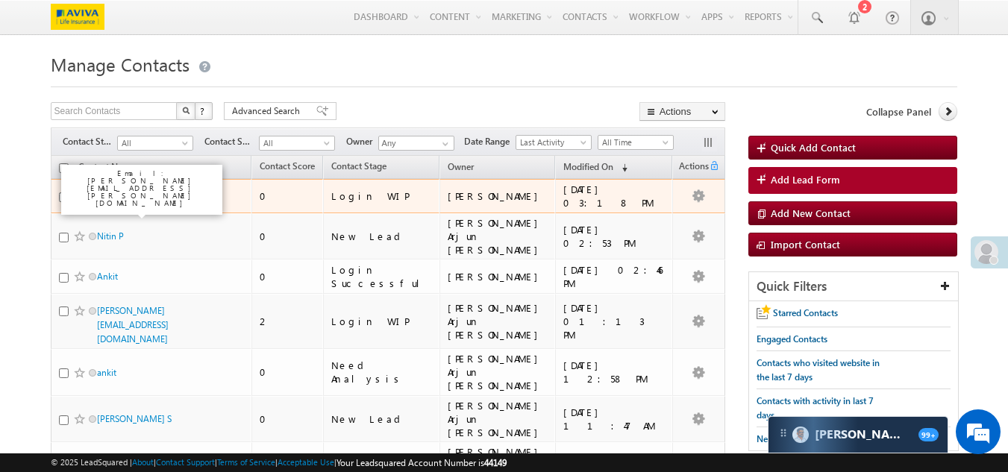
click at [115, 196] on link "Chetan ch" at bounding box center [117, 195] width 40 height 11
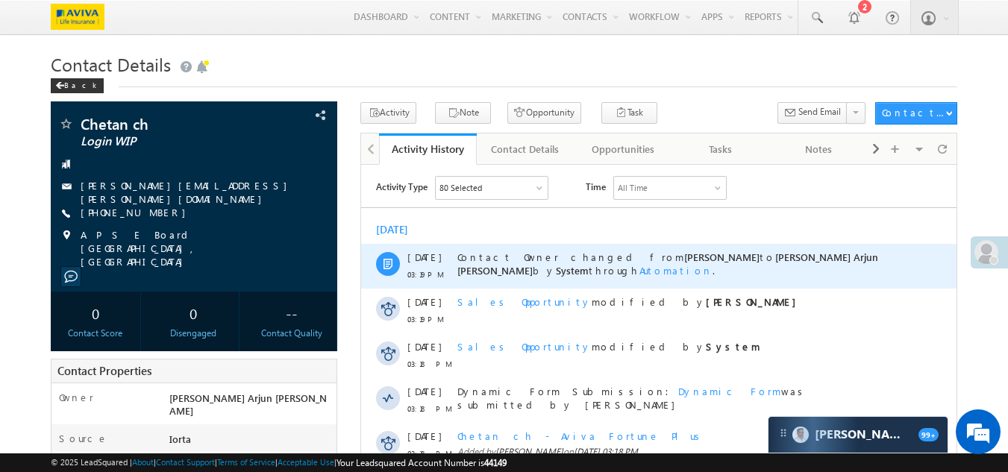
scroll to position [75, 0]
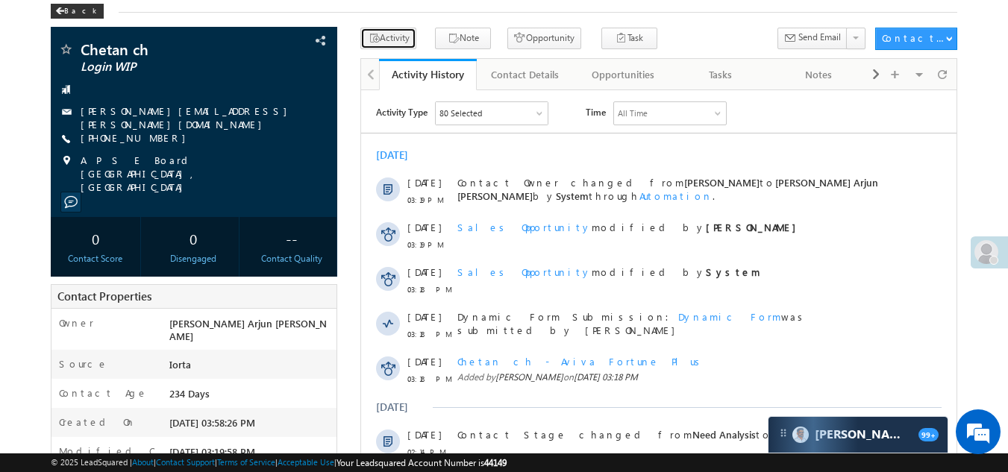
click at [392, 39] on button "Activity" at bounding box center [388, 39] width 56 height 22
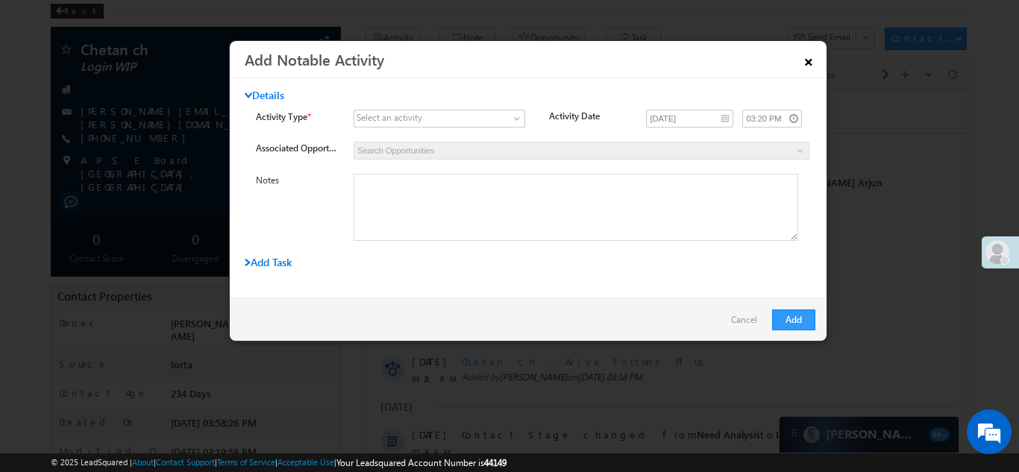
click at [805, 62] on link "×" at bounding box center [808, 59] width 25 height 26
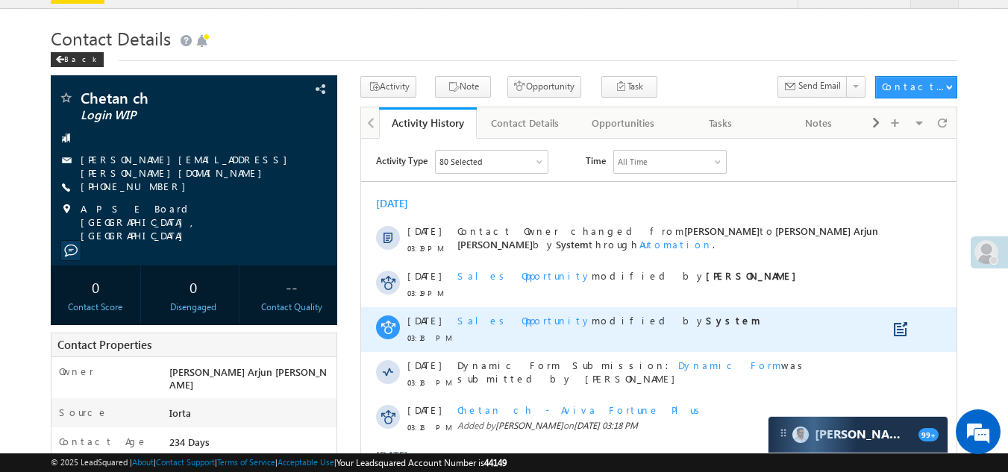
scroll to position [0, 0]
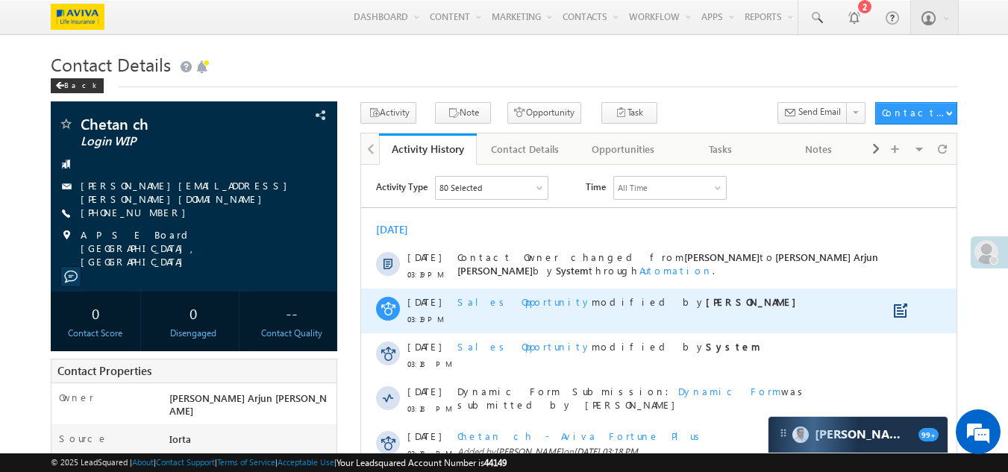
click at [507, 306] on span "Sales Opportunity" at bounding box center [525, 301] width 134 height 13
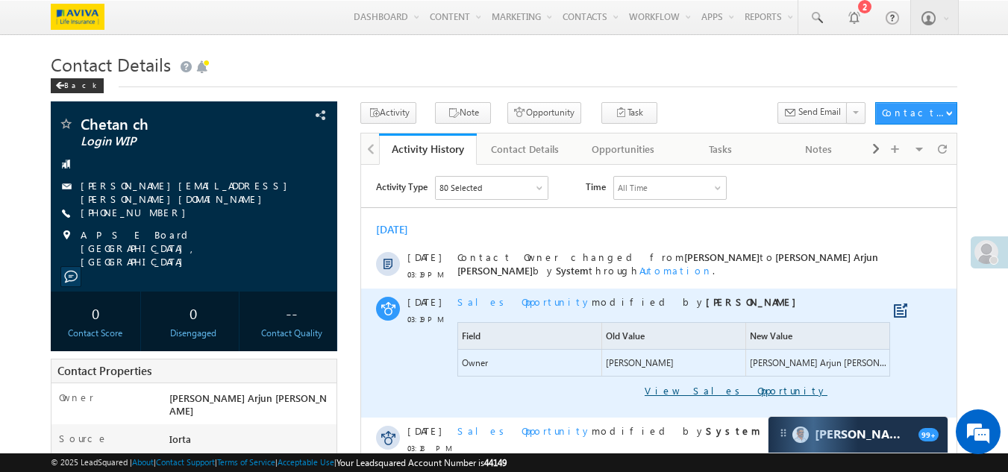
click at [758, 395] on link "View Sales Opportunity" at bounding box center [643, 390] width 370 height 13
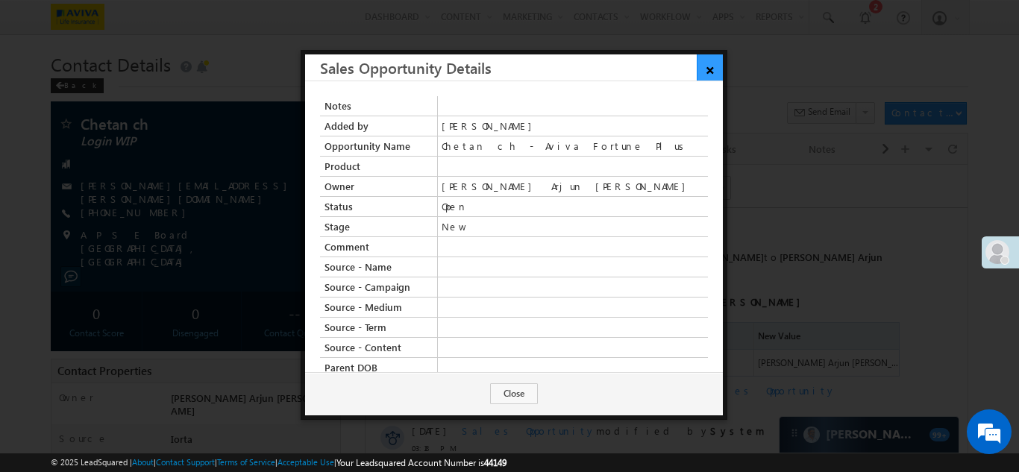
click at [710, 71] on link "×" at bounding box center [710, 67] width 26 height 26
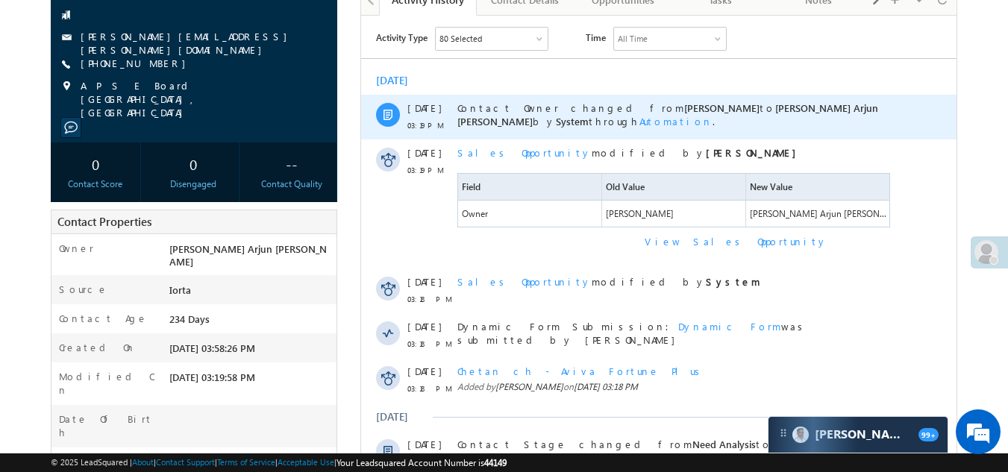
scroll to position [75, 0]
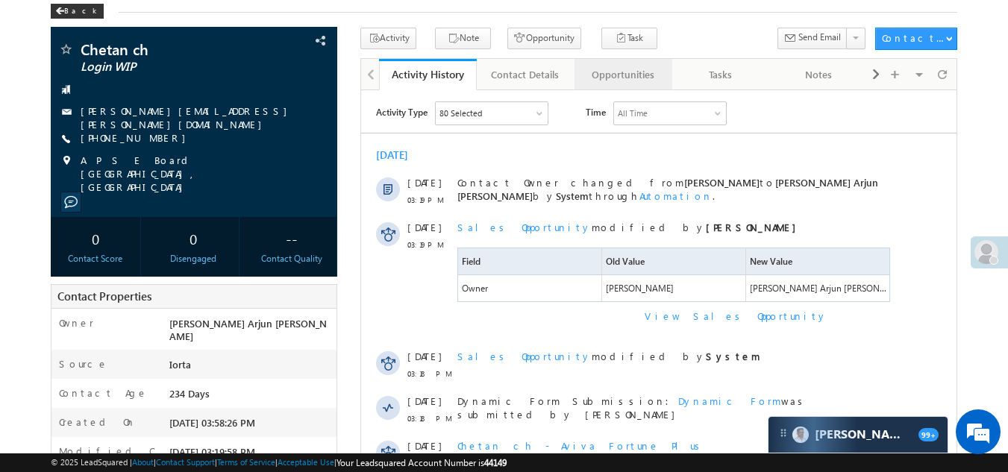
click at [621, 81] on div "Opportunities" at bounding box center [623, 75] width 72 height 18
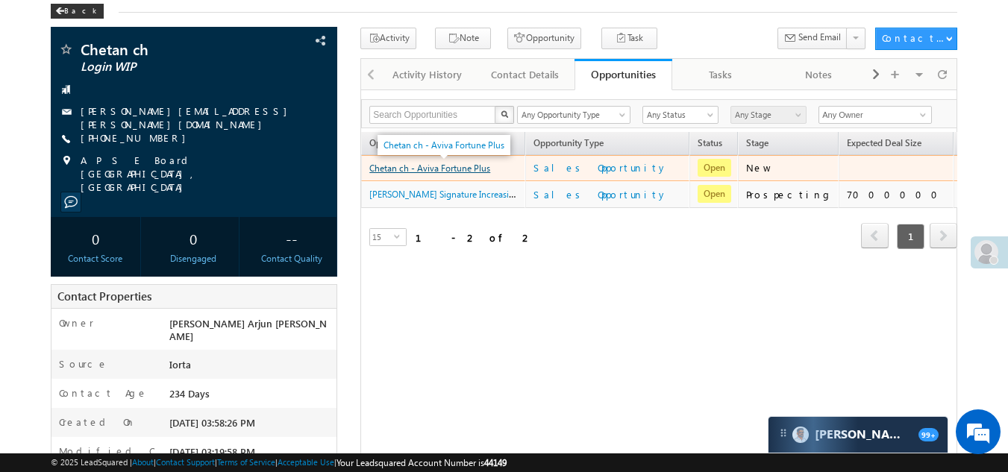
click at [434, 172] on link "Chetan ch - Aviva Fortune Plus" at bounding box center [429, 168] width 121 height 11
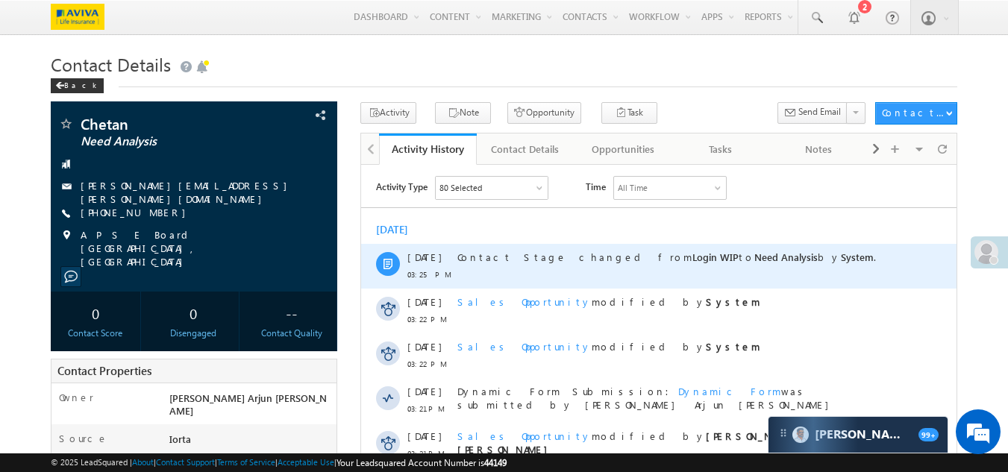
drag, startPoint x: 572, startPoint y: 251, endPoint x: 758, endPoint y: 257, distance: 186.0
click at [758, 257] on div "Contact Stage changed from Login WIP to Need Analysis by System ." at bounding box center [676, 256] width 436 height 13
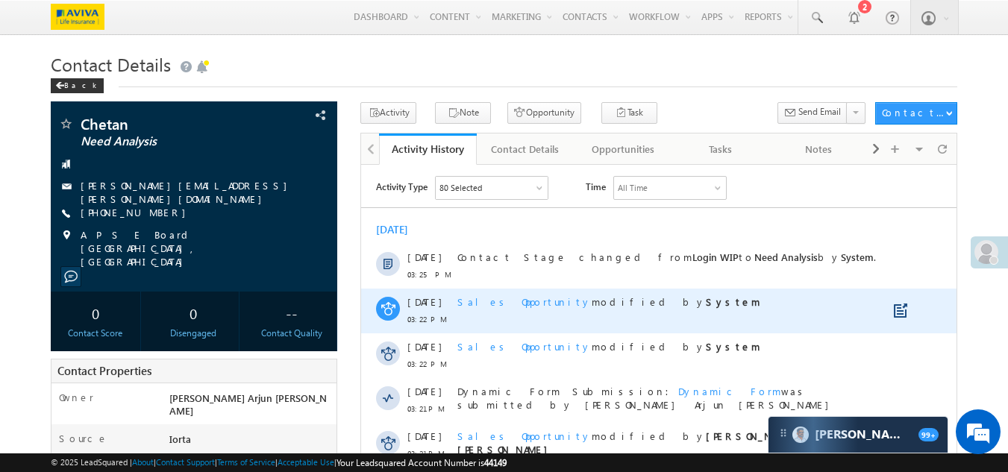
click at [701, 288] on div "Sales Opportunity modified by System" at bounding box center [676, 310] width 436 height 45
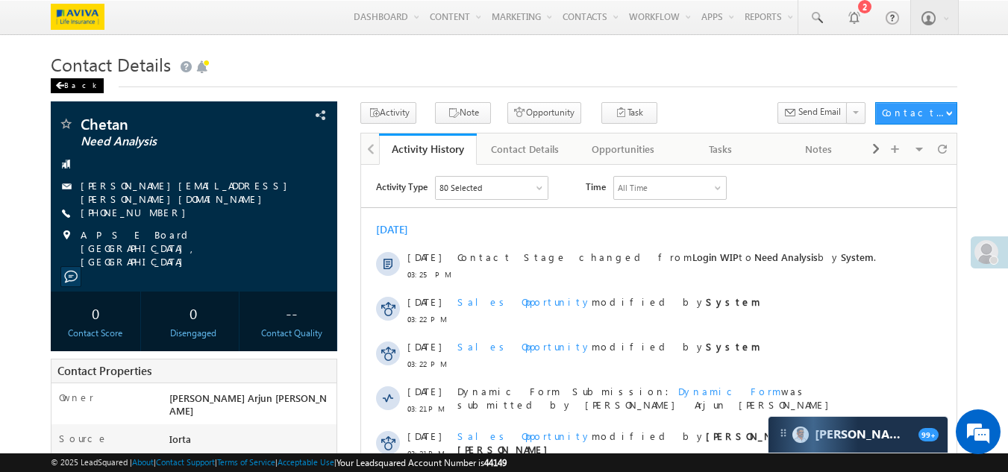
click at [71, 85] on div "Back" at bounding box center [77, 85] width 53 height 15
click at [69, 81] on div "Back" at bounding box center [77, 85] width 53 height 15
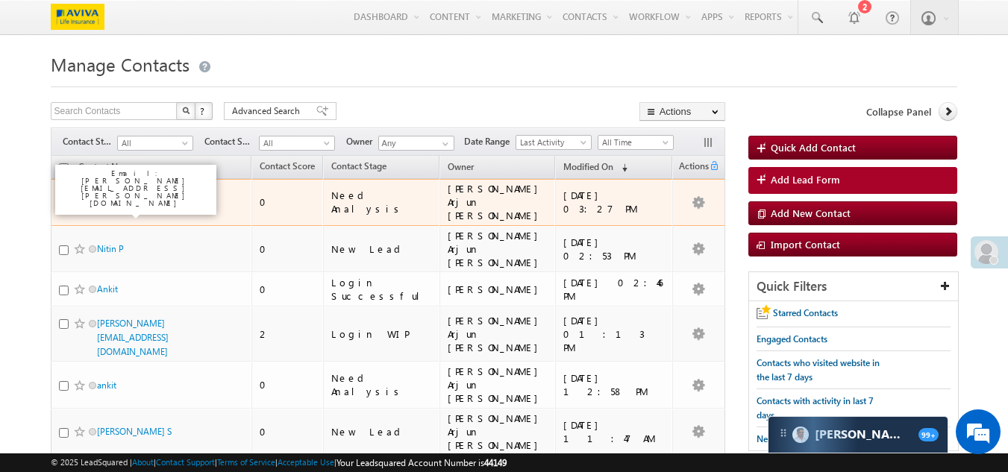
click at [107, 199] on link "Chetan" at bounding box center [111, 202] width 28 height 11
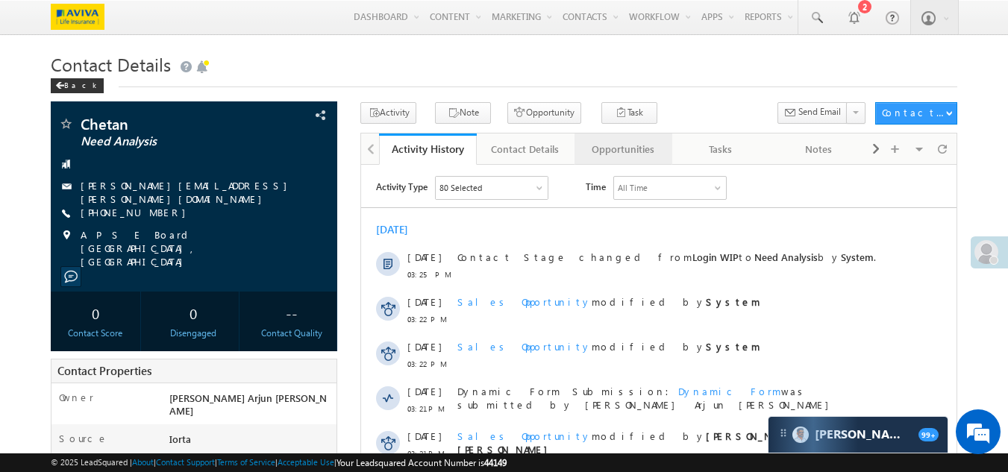
click at [597, 157] on div "Opportunities" at bounding box center [623, 149] width 72 height 18
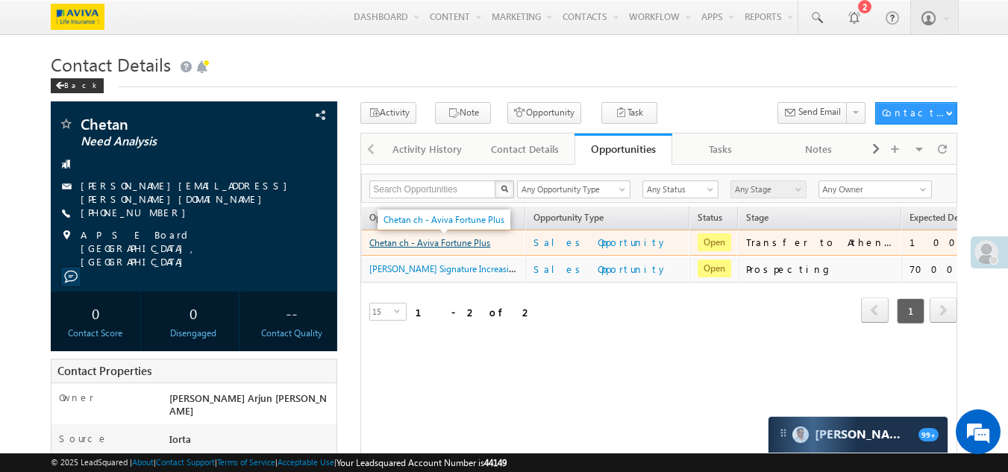
click at [447, 244] on link "Chetan ch - Aviva Fortune Plus" at bounding box center [429, 242] width 121 height 11
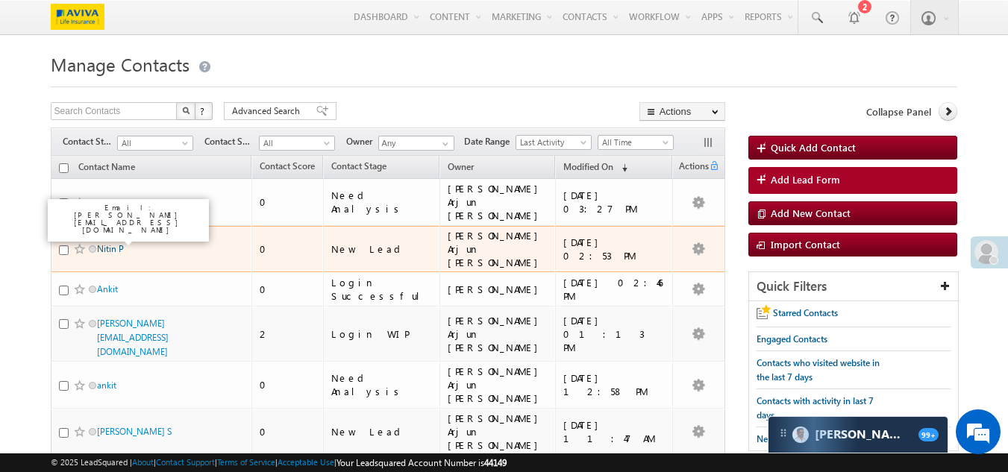
click at [105, 243] on link "Nitin P" at bounding box center [110, 248] width 27 height 11
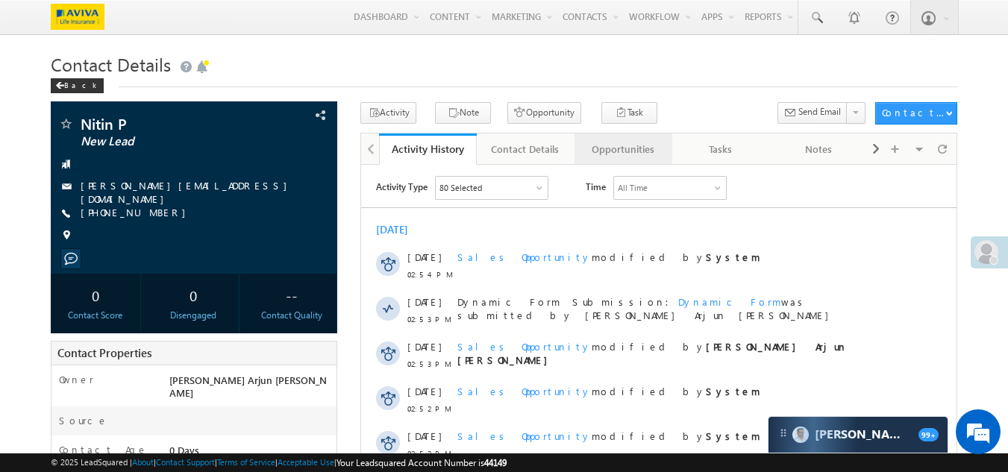
click at [614, 150] on div "Opportunities" at bounding box center [623, 149] width 72 height 18
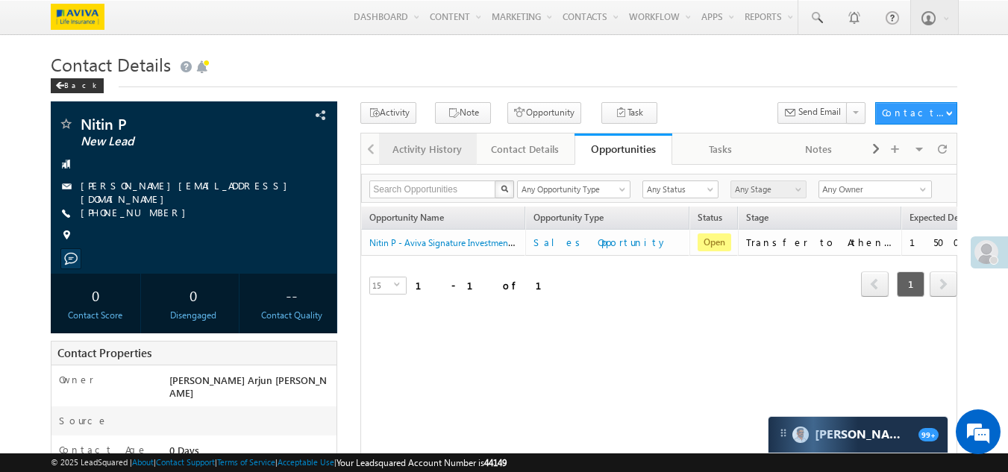
click at [414, 149] on div "Activity History" at bounding box center [427, 149] width 72 height 18
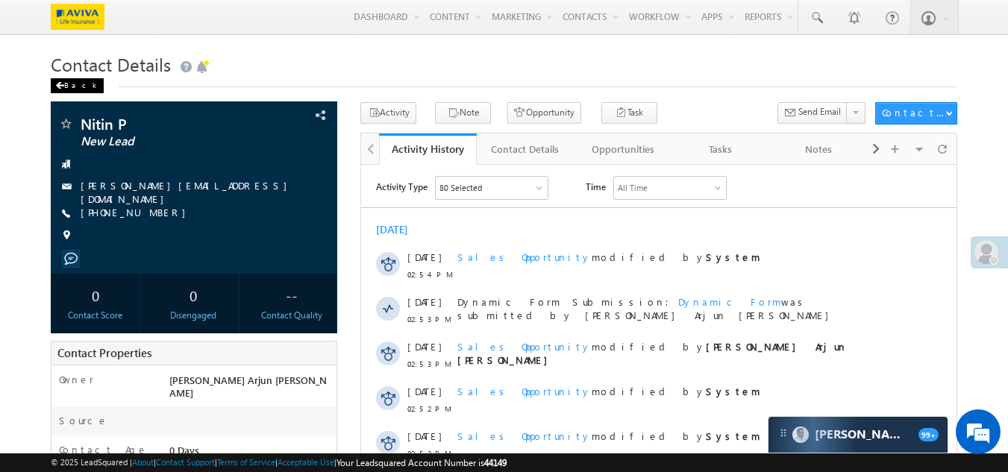
click at [60, 93] on div "Back" at bounding box center [77, 85] width 53 height 15
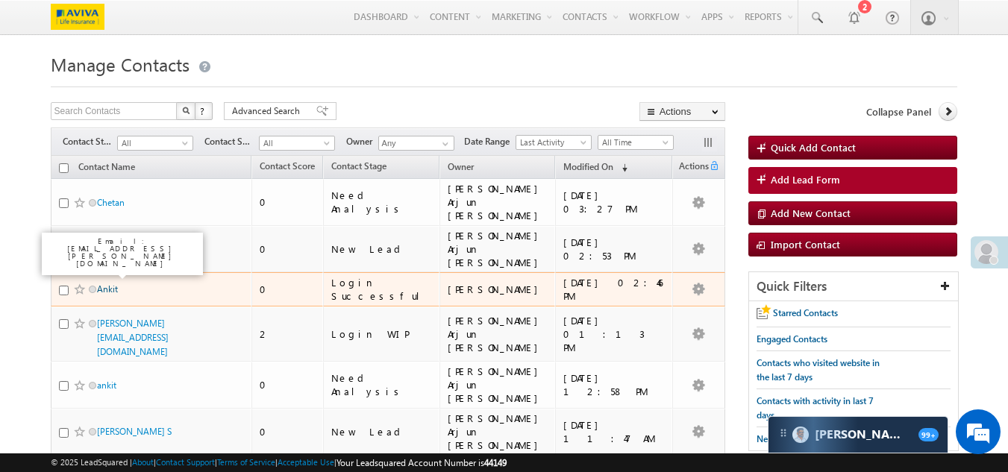
click at [111, 284] on link "Ankit" at bounding box center [107, 289] width 21 height 11
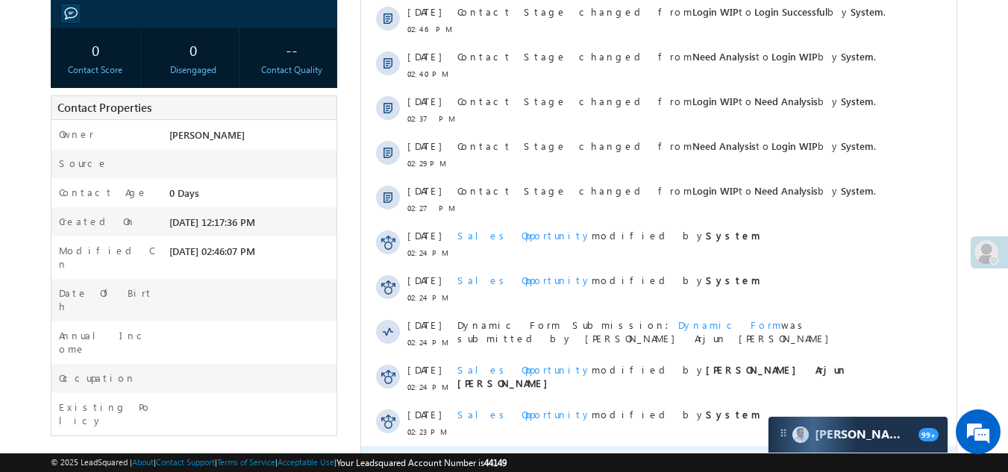
scroll to position [219, 0]
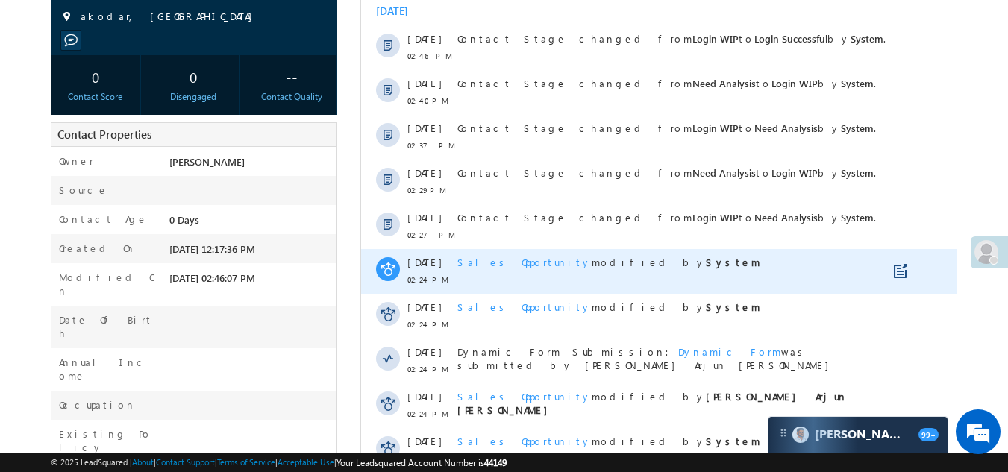
click at [498, 269] on span "Sales Opportunity modified by System" at bounding box center [609, 262] width 303 height 13
click at [499, 264] on span "Sales Opportunity" at bounding box center [525, 262] width 134 height 13
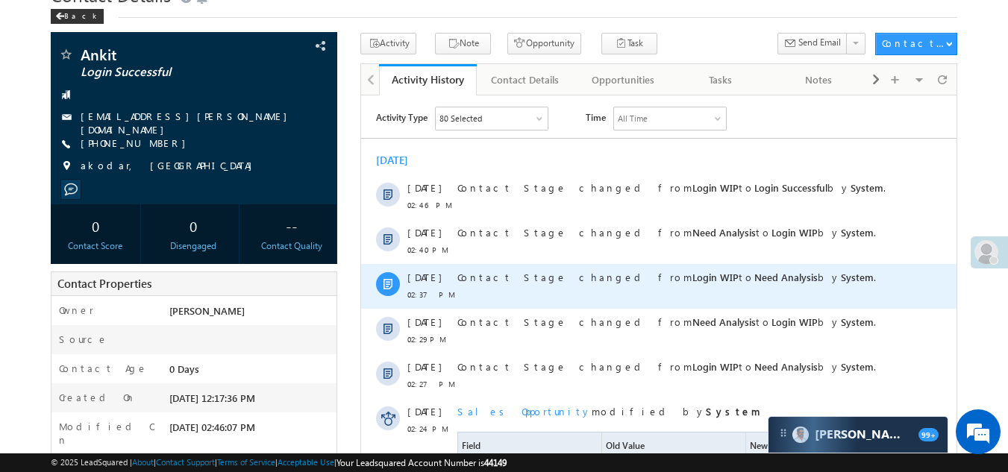
scroll to position [0, 0]
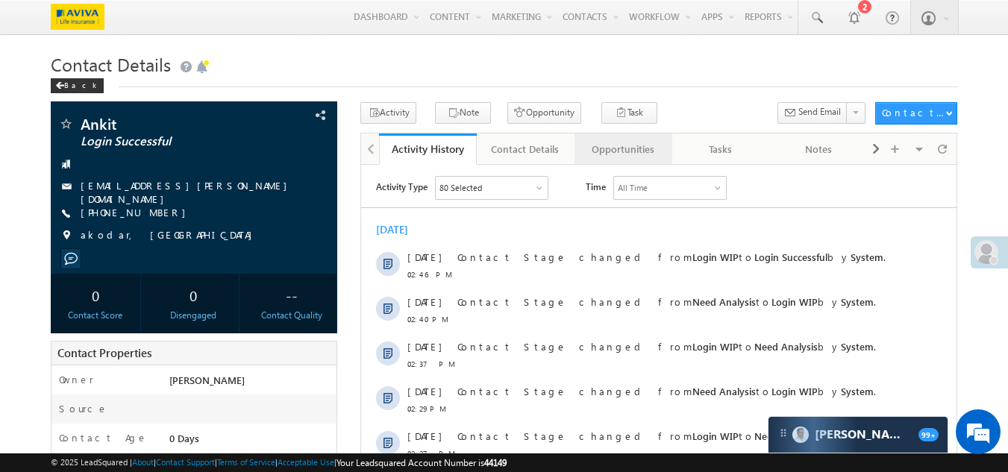
click at [605, 152] on div "Opportunities" at bounding box center [623, 149] width 72 height 18
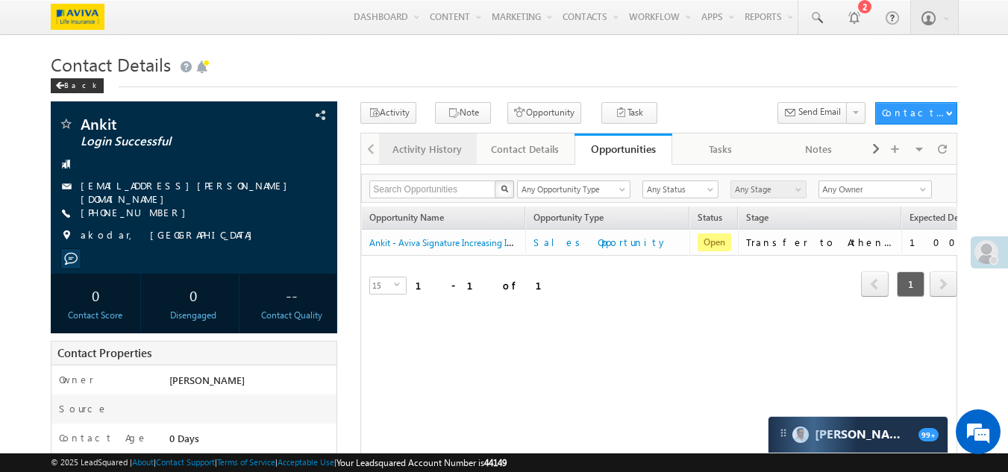
click at [414, 156] on div "Activity History" at bounding box center [427, 149] width 72 height 18
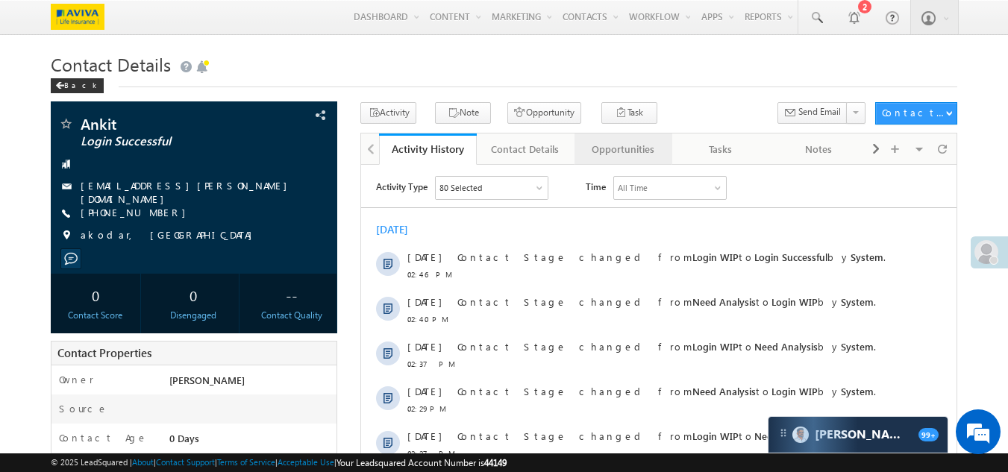
click at [596, 154] on div "Opportunities" at bounding box center [623, 149] width 72 height 18
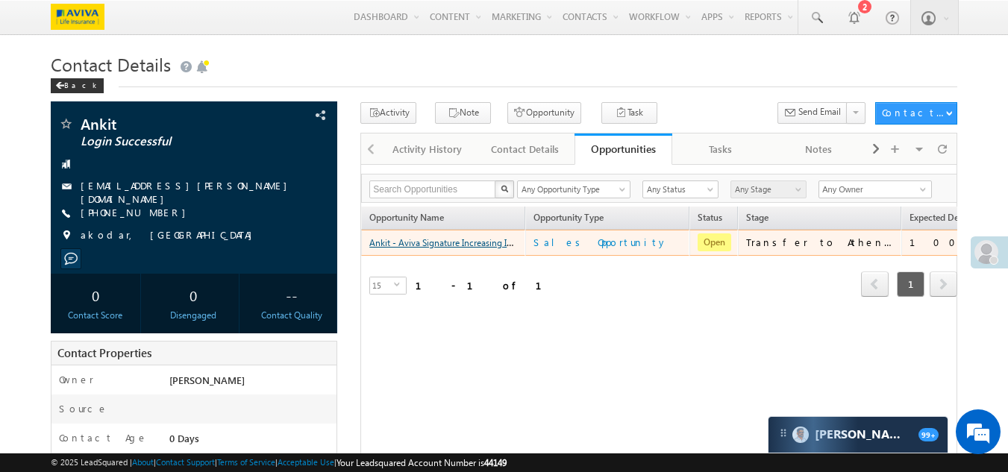
click at [400, 246] on link "Ankit - Aviva Signature Increasing Income Plan" at bounding box center [461, 242] width 184 height 13
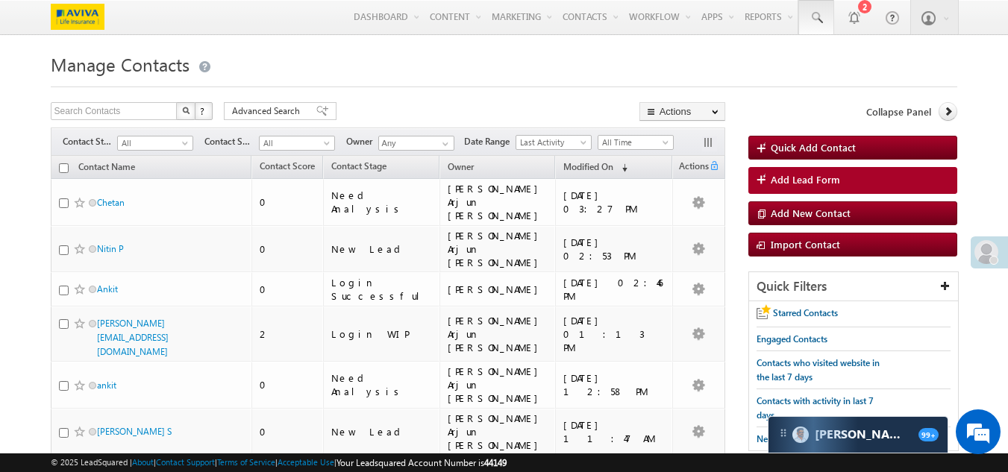
click at [813, 24] on span at bounding box center [816, 17] width 15 height 15
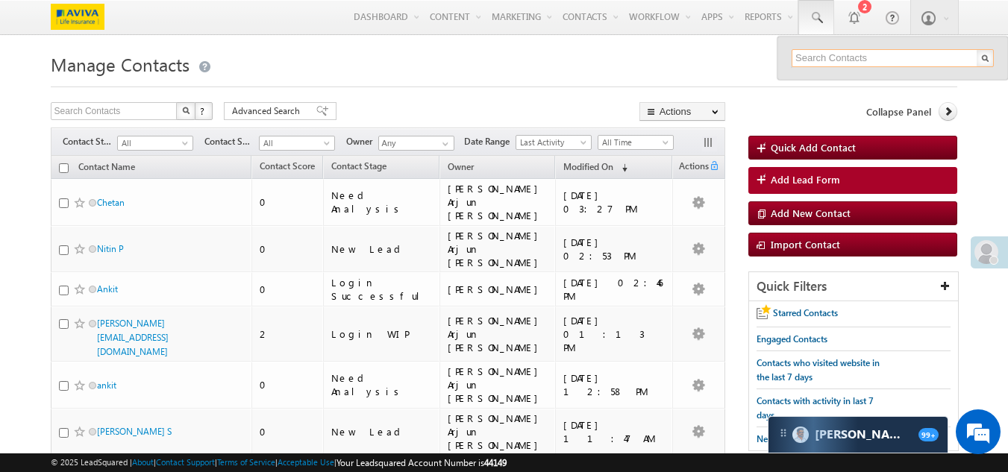
click at [880, 61] on input "text" at bounding box center [893, 58] width 202 height 18
paste input "8764354634"
type input "8764354634"
click at [540, 75] on h1 "Manage Contacts" at bounding box center [505, 63] width 908 height 29
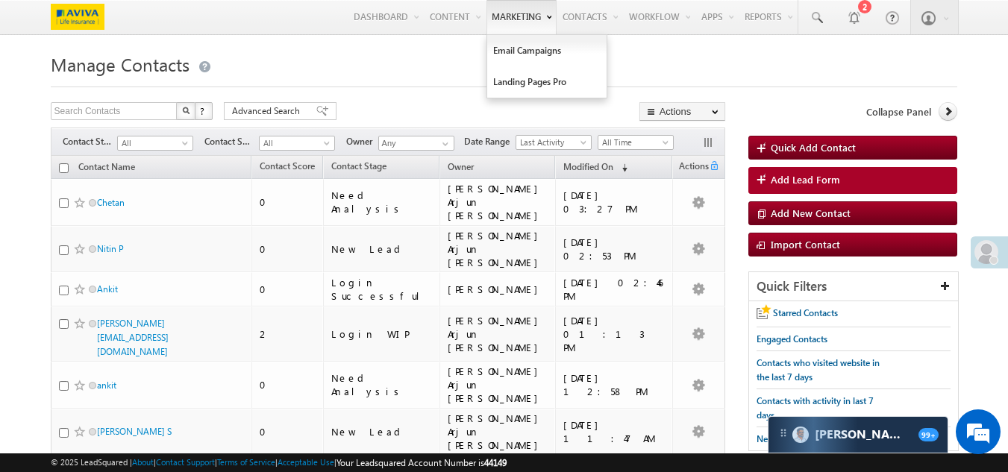
click at [507, 19] on link "Marketing" at bounding box center [522, 17] width 70 height 34
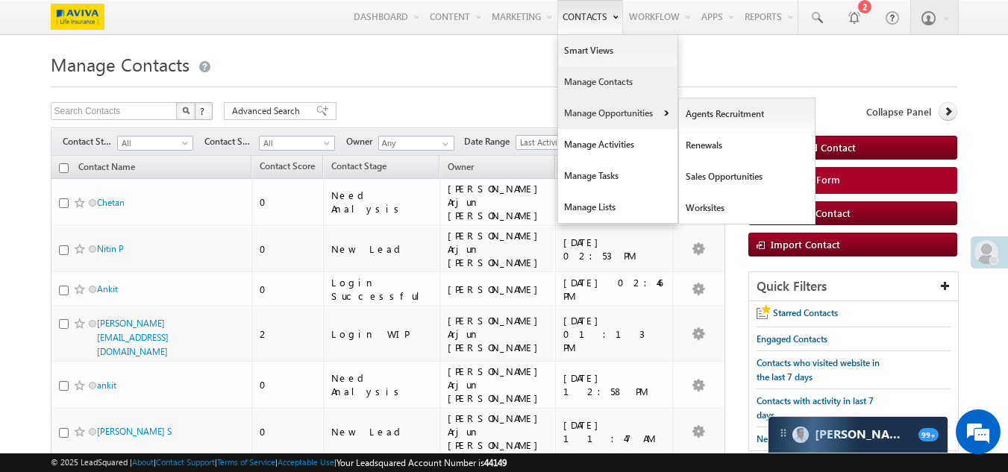
click at [597, 113] on link "Manage Opportunities" at bounding box center [617, 113] width 119 height 31
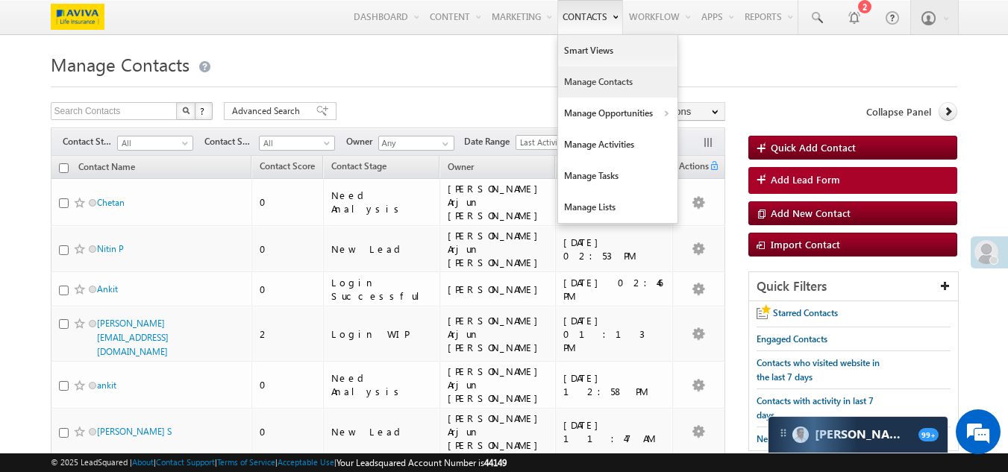
click at [569, 29] on link "Contacts" at bounding box center [591, 17] width 66 height 34
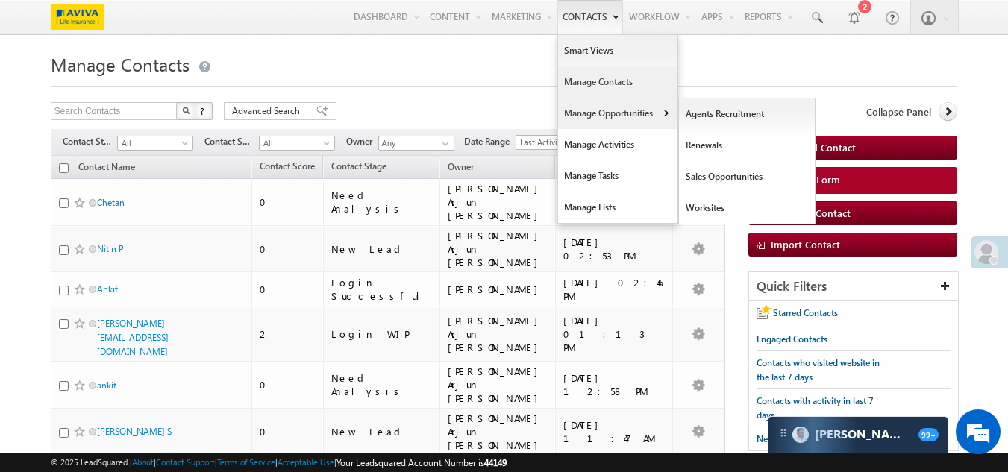
click at [592, 114] on link "Manage Opportunities" at bounding box center [617, 113] width 119 height 31
click at [715, 179] on link "Sales Opportunities" at bounding box center [747, 176] width 137 height 31
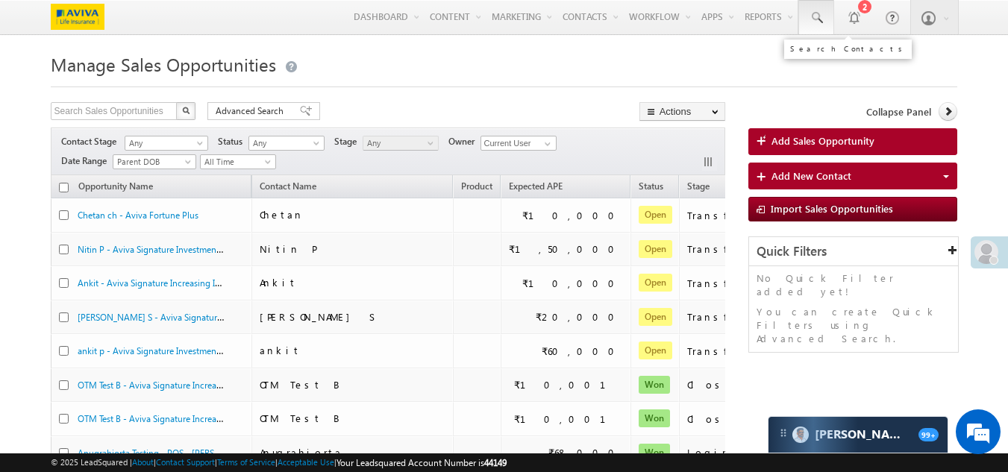
click at [816, 19] on span at bounding box center [816, 17] width 15 height 15
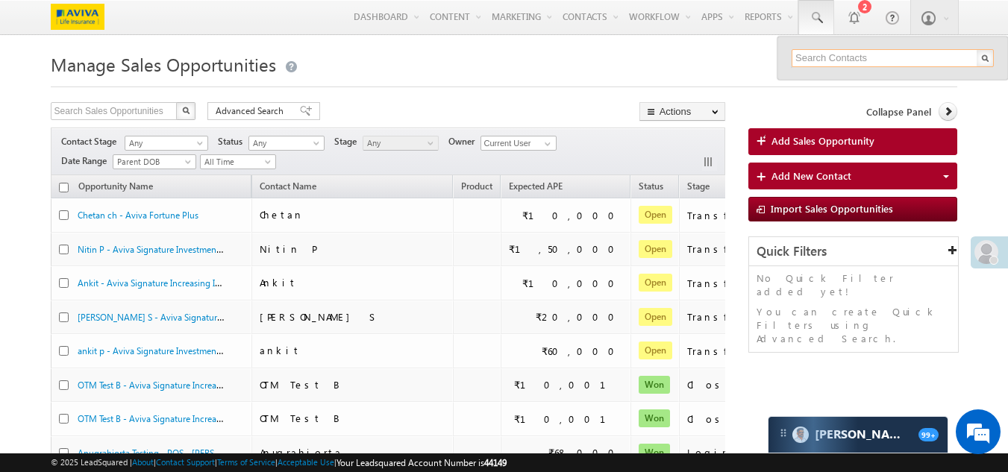
paste input "8764354634"
type input "8764354634"
click at [667, 63] on h1 "Manage Sales Opportunities" at bounding box center [505, 63] width 908 height 29
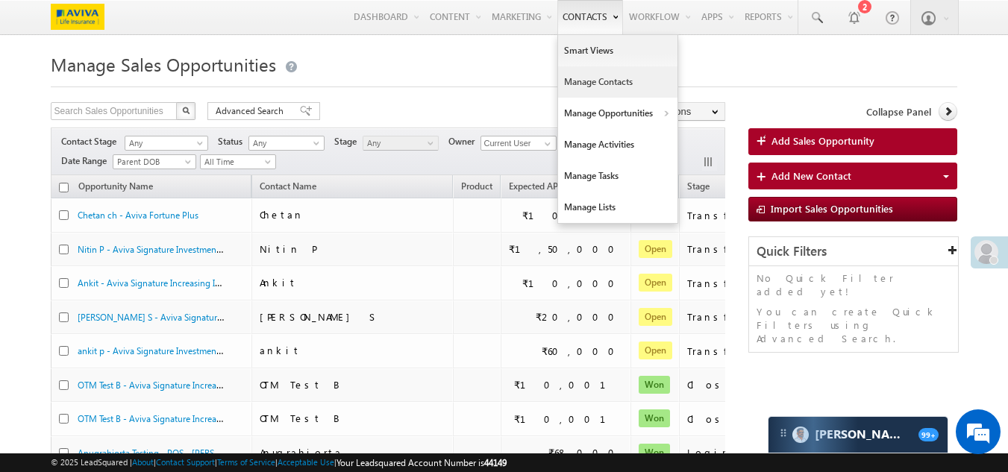
click at [591, 80] on link "Manage Contacts" at bounding box center [617, 81] width 119 height 31
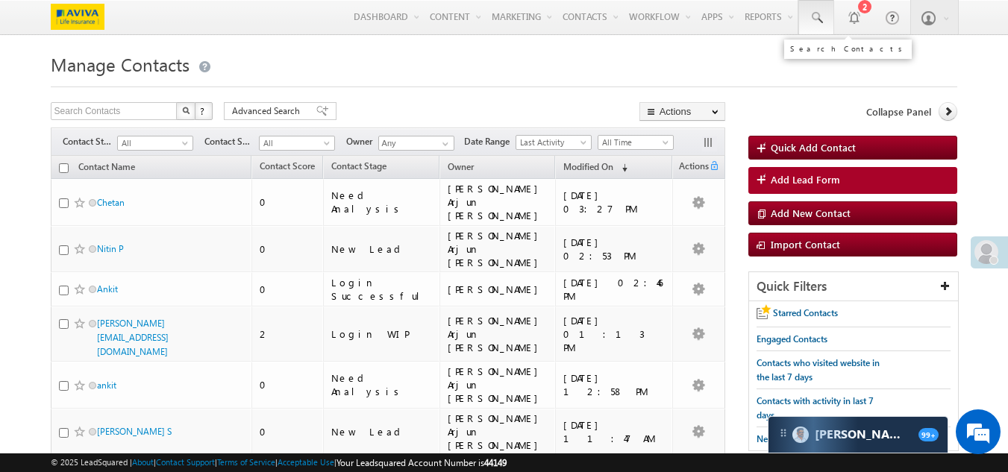
click at [806, 26] on link at bounding box center [817, 17] width 36 height 34
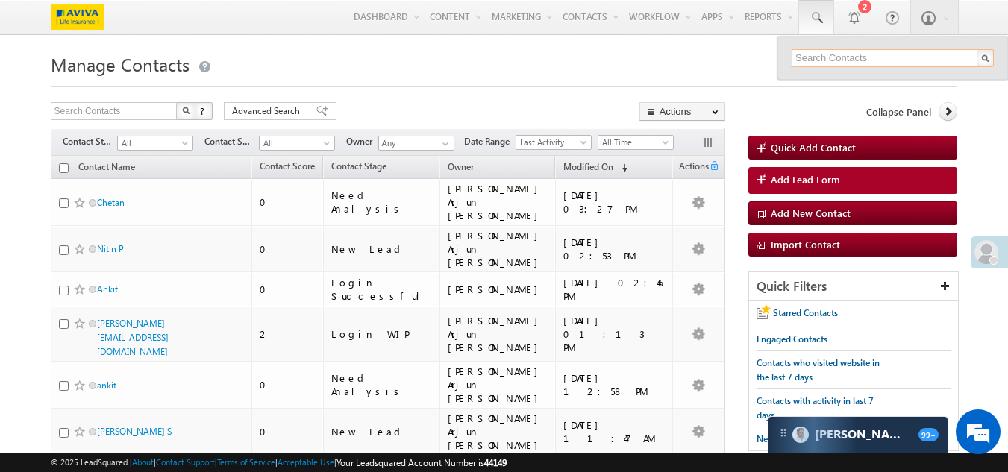
paste input "8764354634"
type input "8764354634"
click at [95, 113] on input "text" at bounding box center [115, 111] width 128 height 18
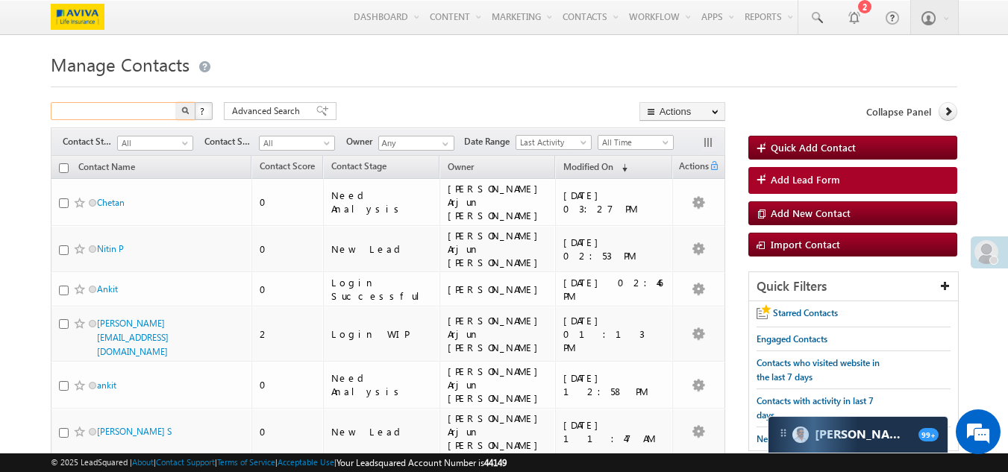
paste input "8764354634"
click at [184, 111] on img "button" at bounding box center [184, 110] width 7 height 7
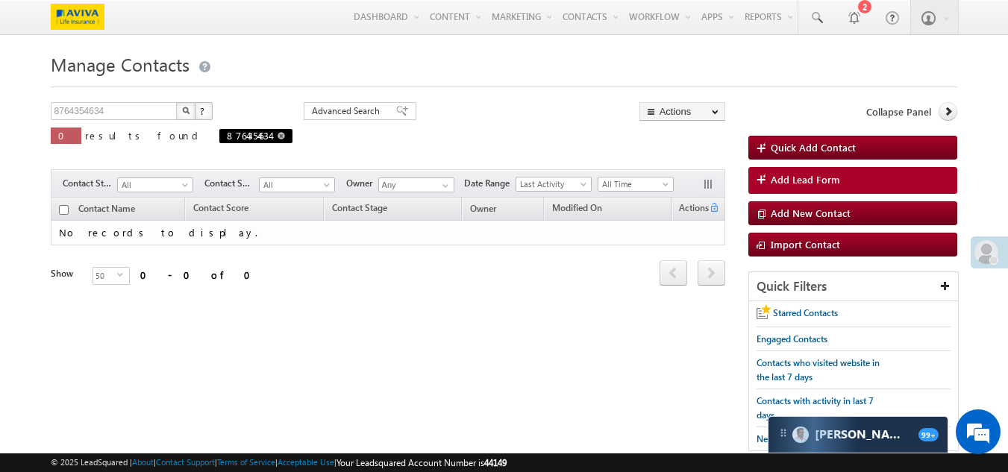
click at [278, 139] on span at bounding box center [281, 135] width 7 height 7
type input "Search Contacts"
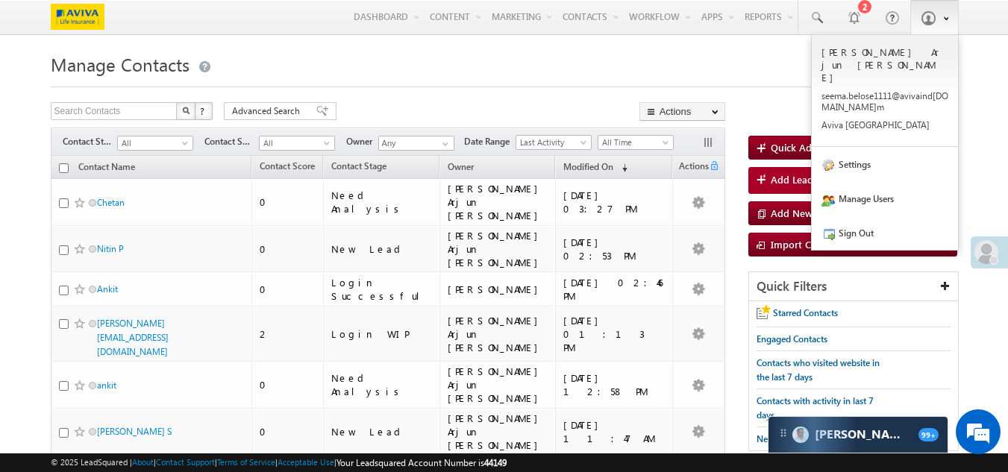
click at [922, 26] on link at bounding box center [935, 17] width 49 height 34
click at [853, 222] on link "Sign Out" at bounding box center [885, 233] width 146 height 34
